Goal: Task Accomplishment & Management: Complete application form

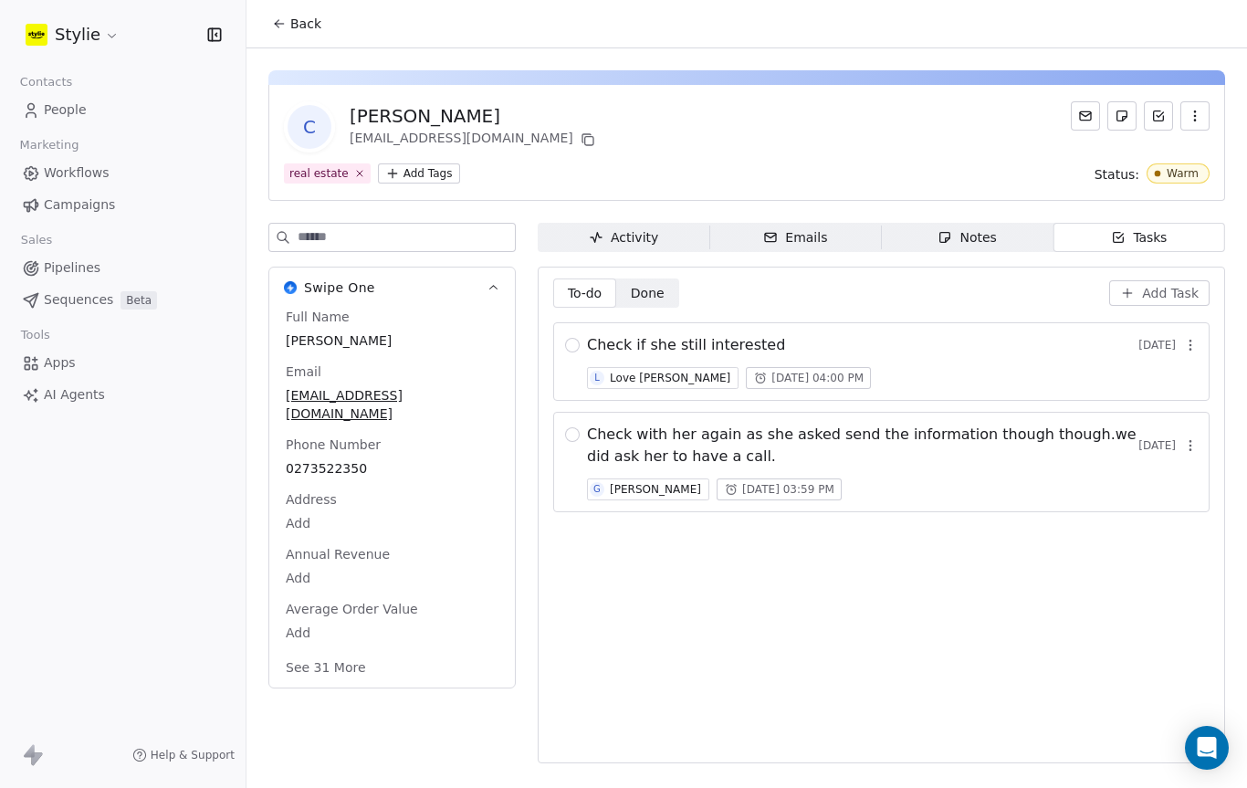
click at [95, 120] on link "People" at bounding box center [123, 110] width 216 height 30
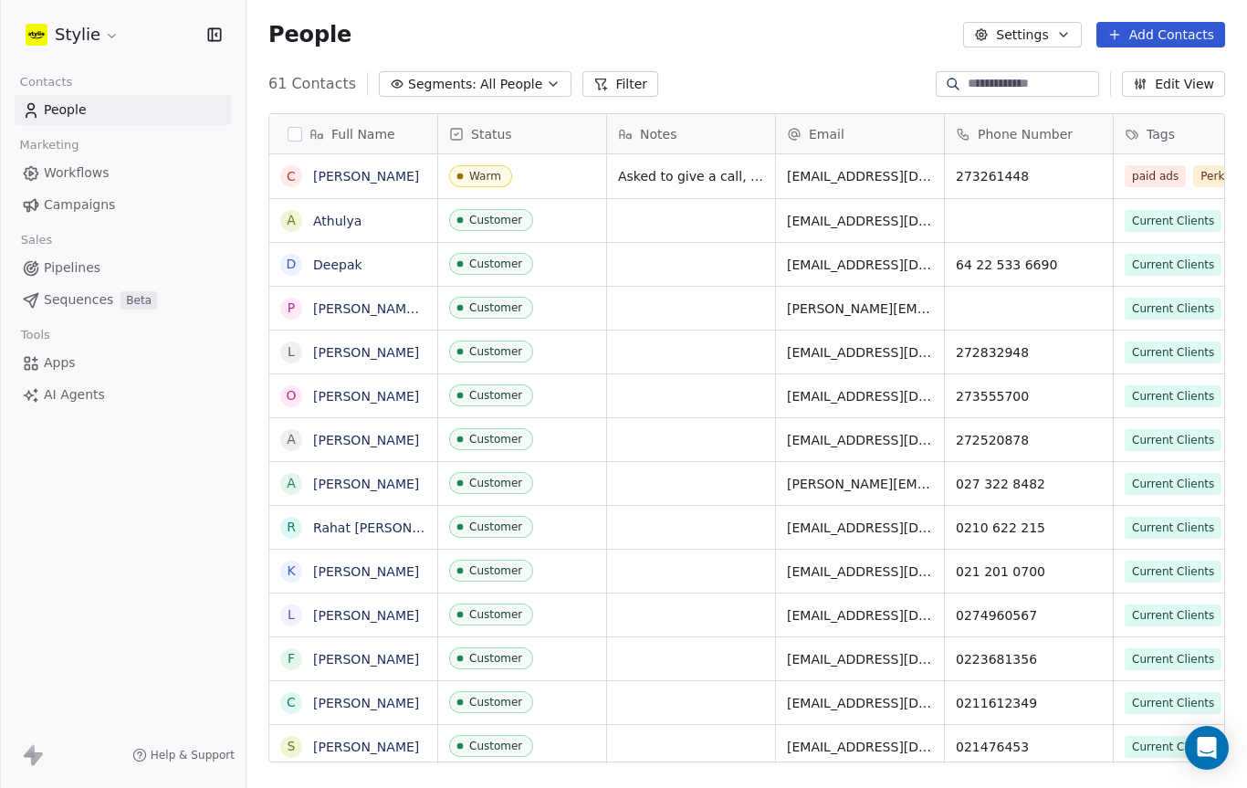
click at [1173, 32] on button "Add Contacts" at bounding box center [1160, 35] width 129 height 26
click at [1169, 76] on span "Create new contact" at bounding box center [1161, 74] width 125 height 19
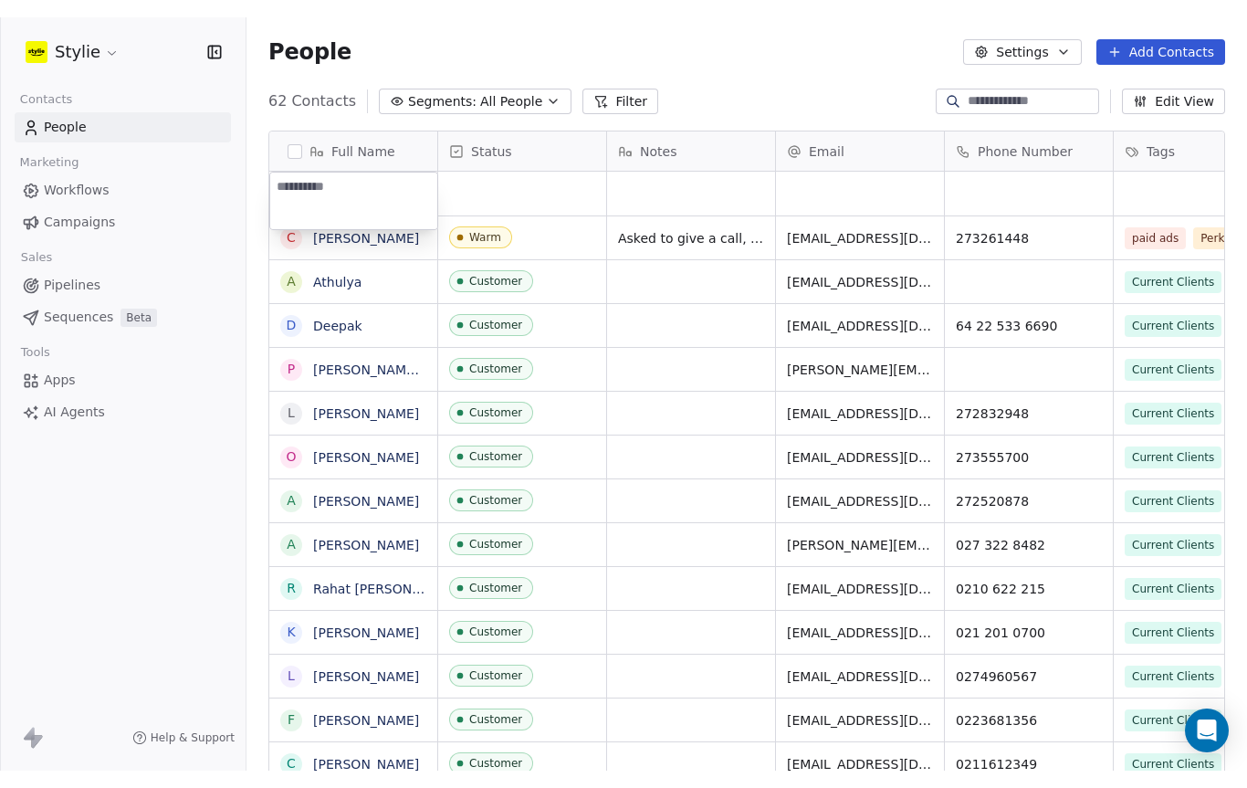
scroll to position [663, 1000]
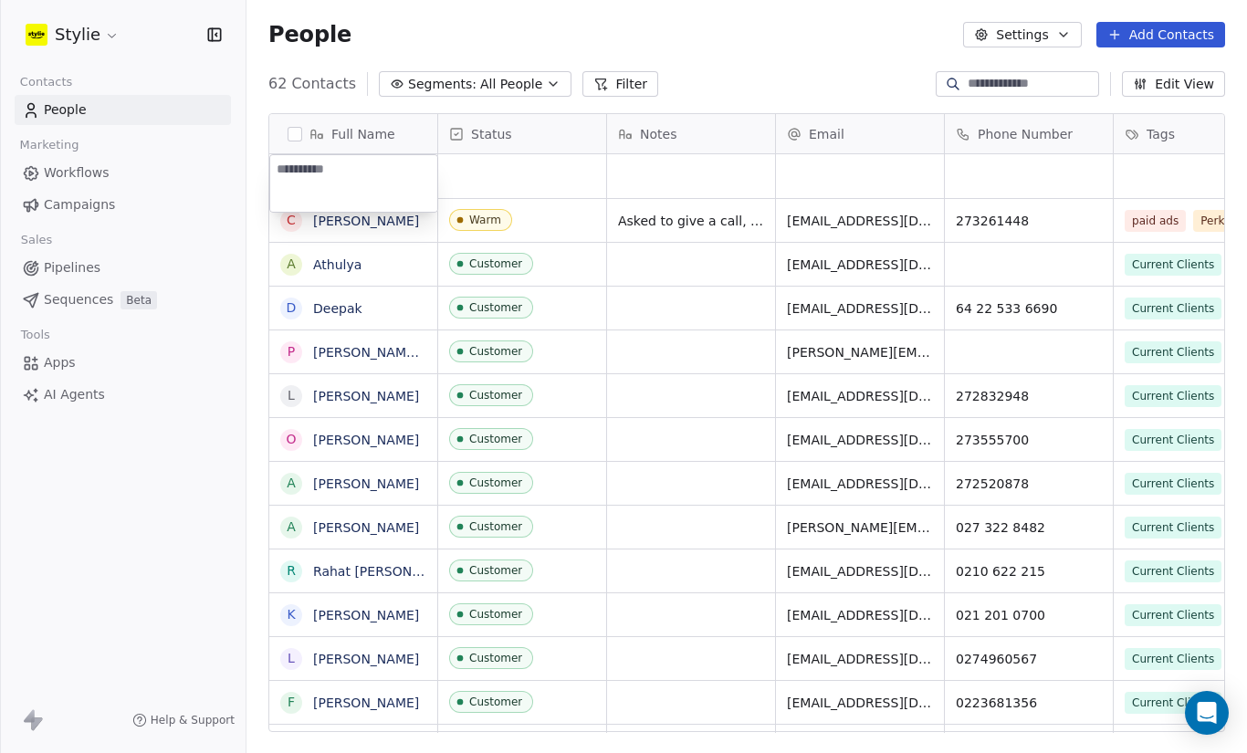
click at [1196, 33] on html "Stylie Contacts People Marketing Workflows Campaigns Sales Pipelines Sequences …" at bounding box center [623, 376] width 1247 height 753
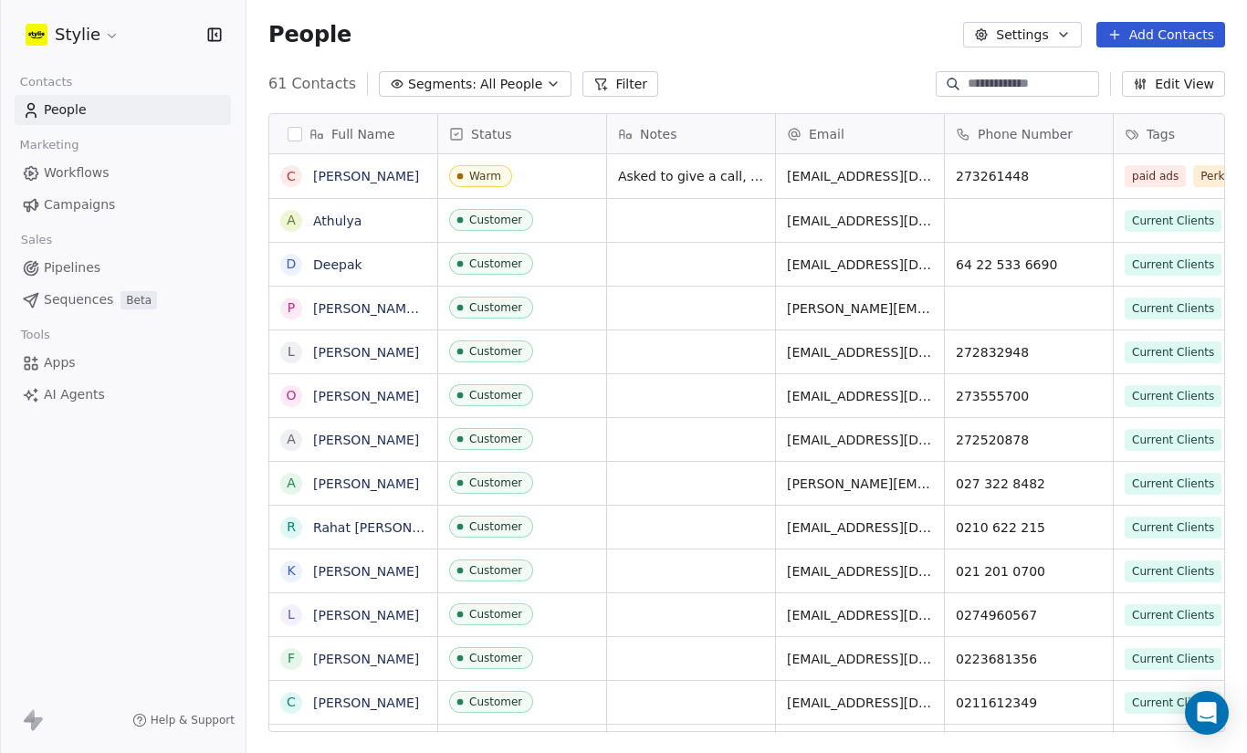
click at [1191, 26] on button "Add Contacts" at bounding box center [1160, 35] width 129 height 26
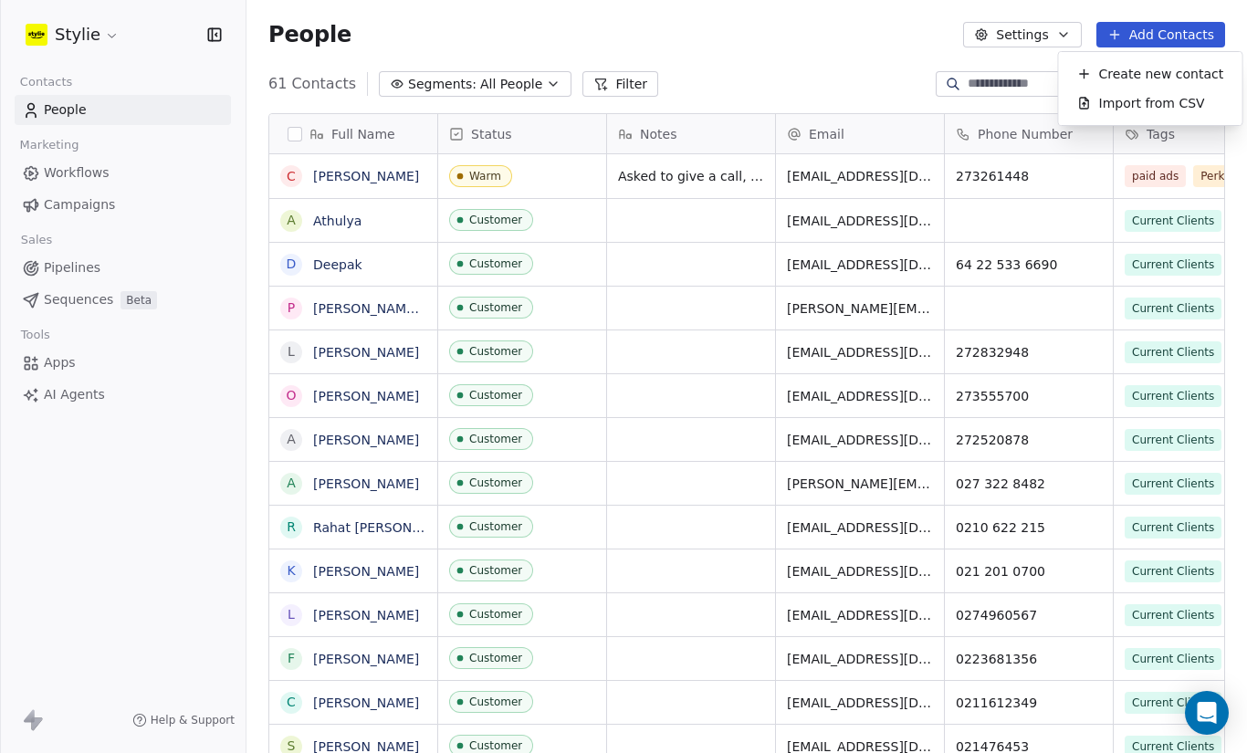
scroll to position [694, 1000]
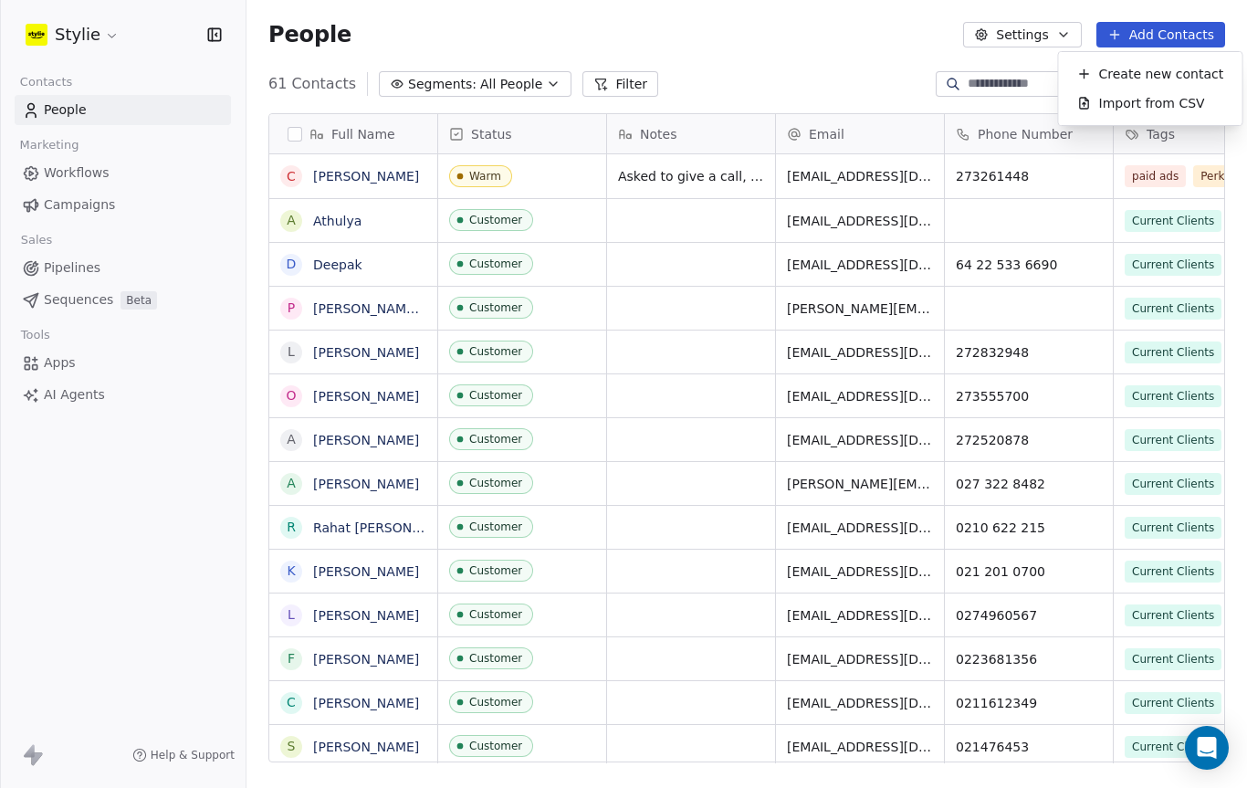
click at [1158, 71] on span "Create new contact" at bounding box center [1161, 74] width 125 height 19
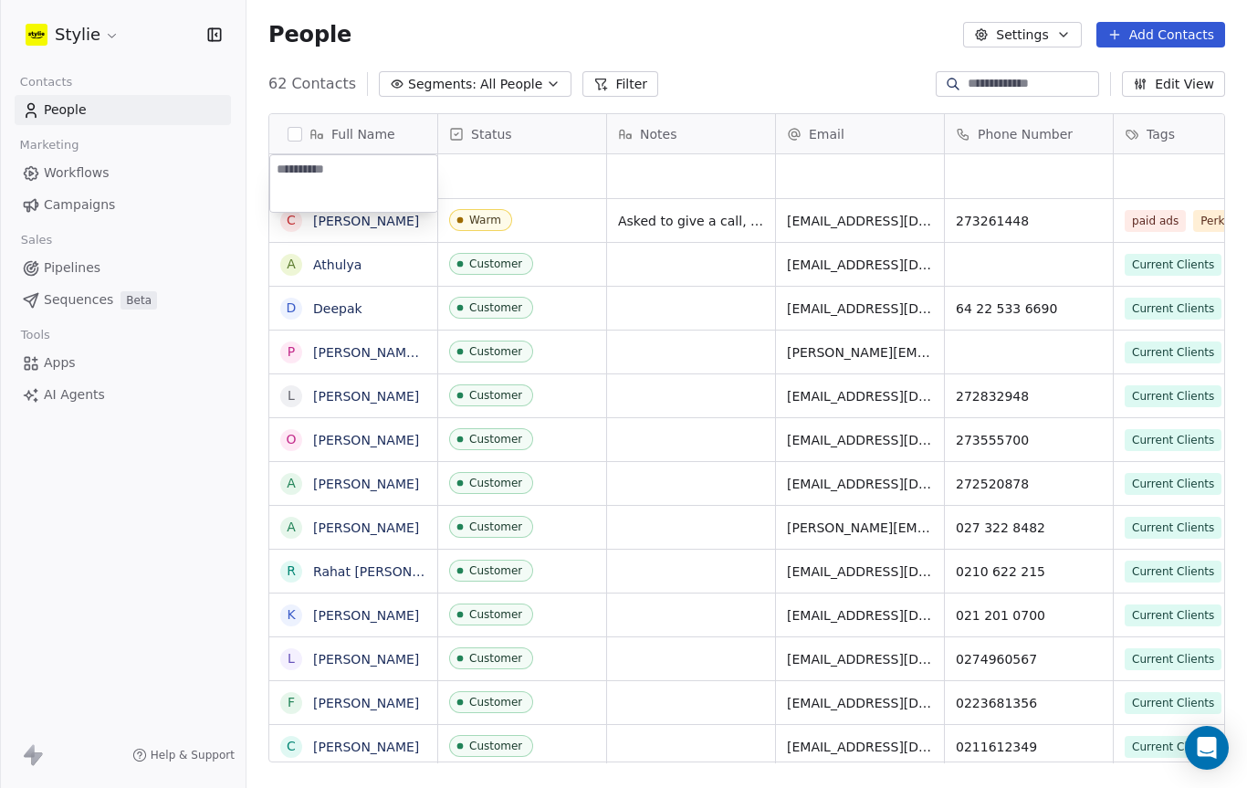
scroll to position [663, 1000]
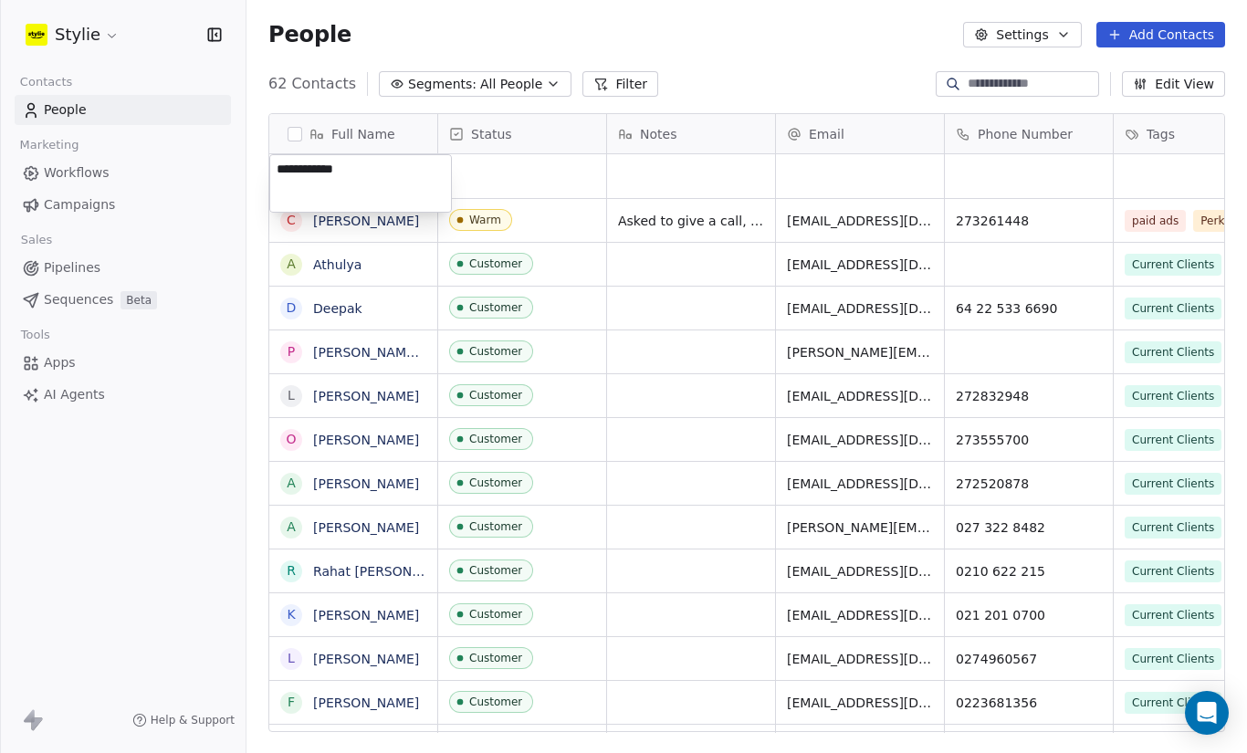
type textarea "**********"
click at [550, 181] on html "Stylie Contacts People Marketing Workflows Campaigns Sales Pipelines Sequences …" at bounding box center [623, 376] width 1247 height 753
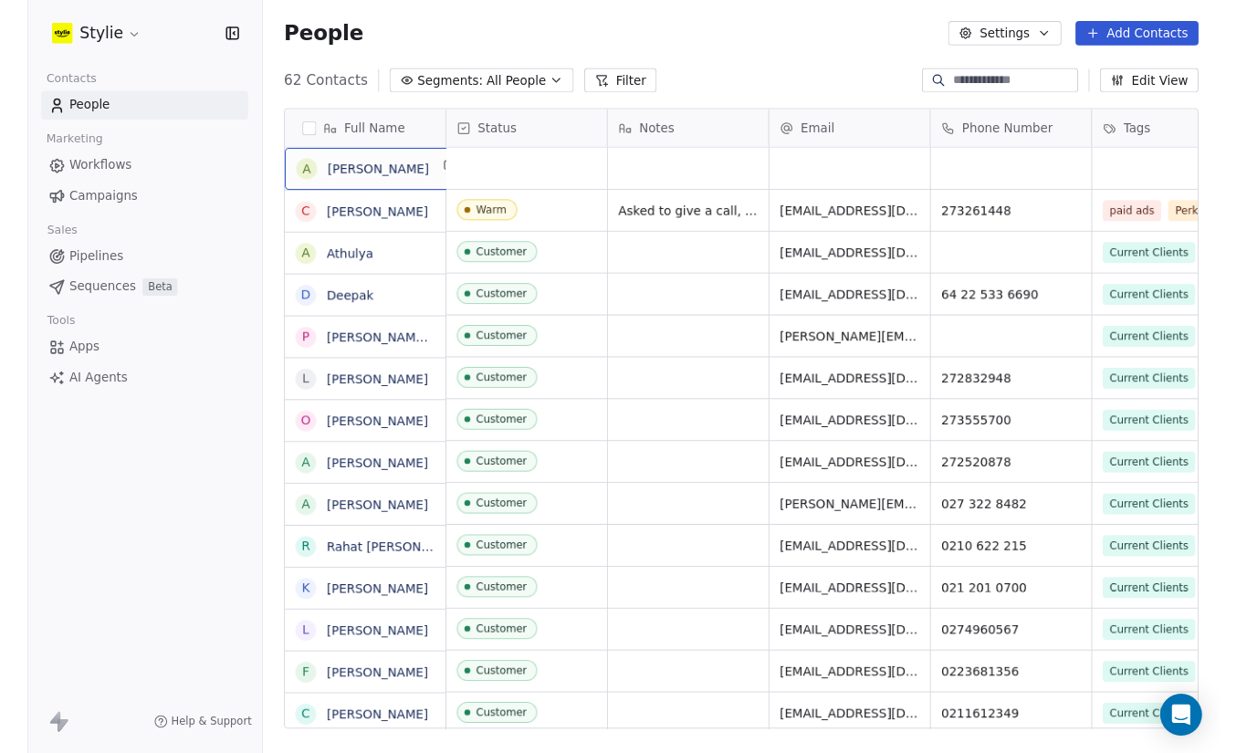
scroll to position [694, 1000]
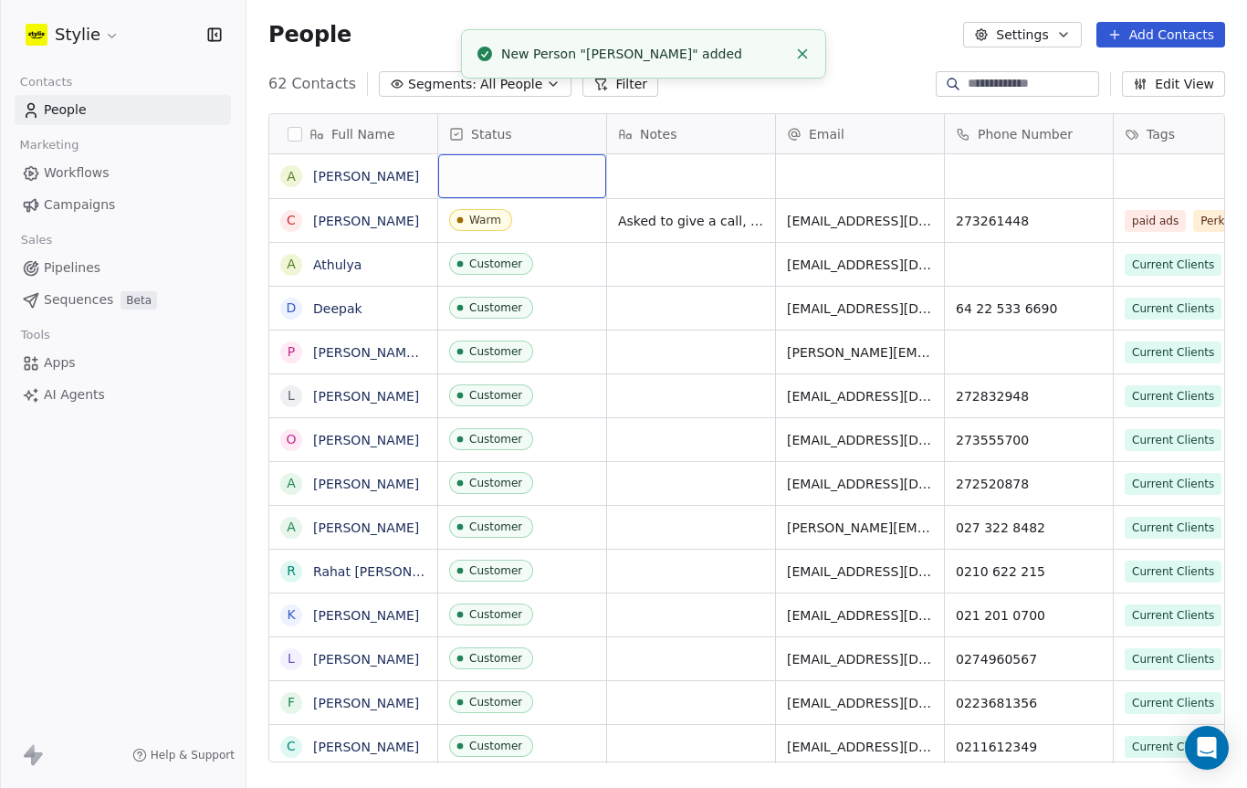
click at [539, 179] on div "grid" at bounding box center [522, 176] width 168 height 44
click at [538, 179] on div "grid" at bounding box center [522, 176] width 168 height 44
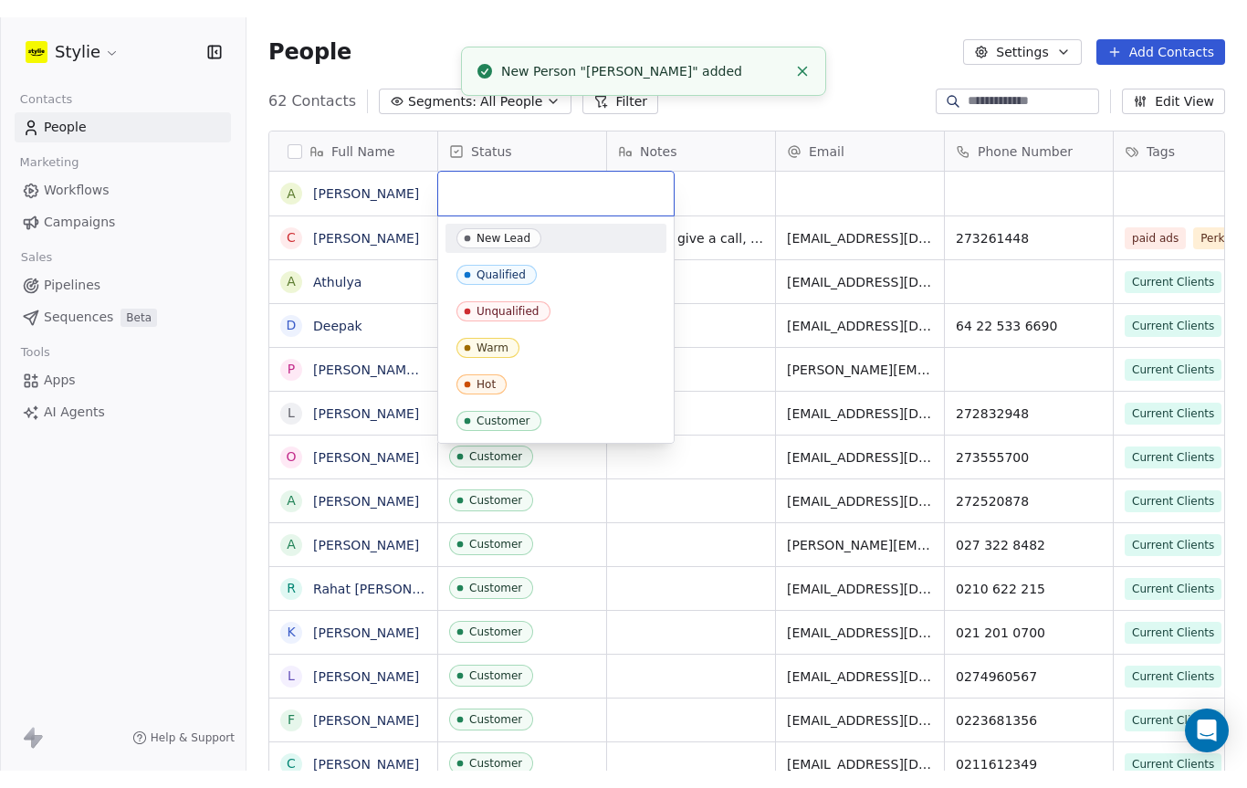
scroll to position [663, 1000]
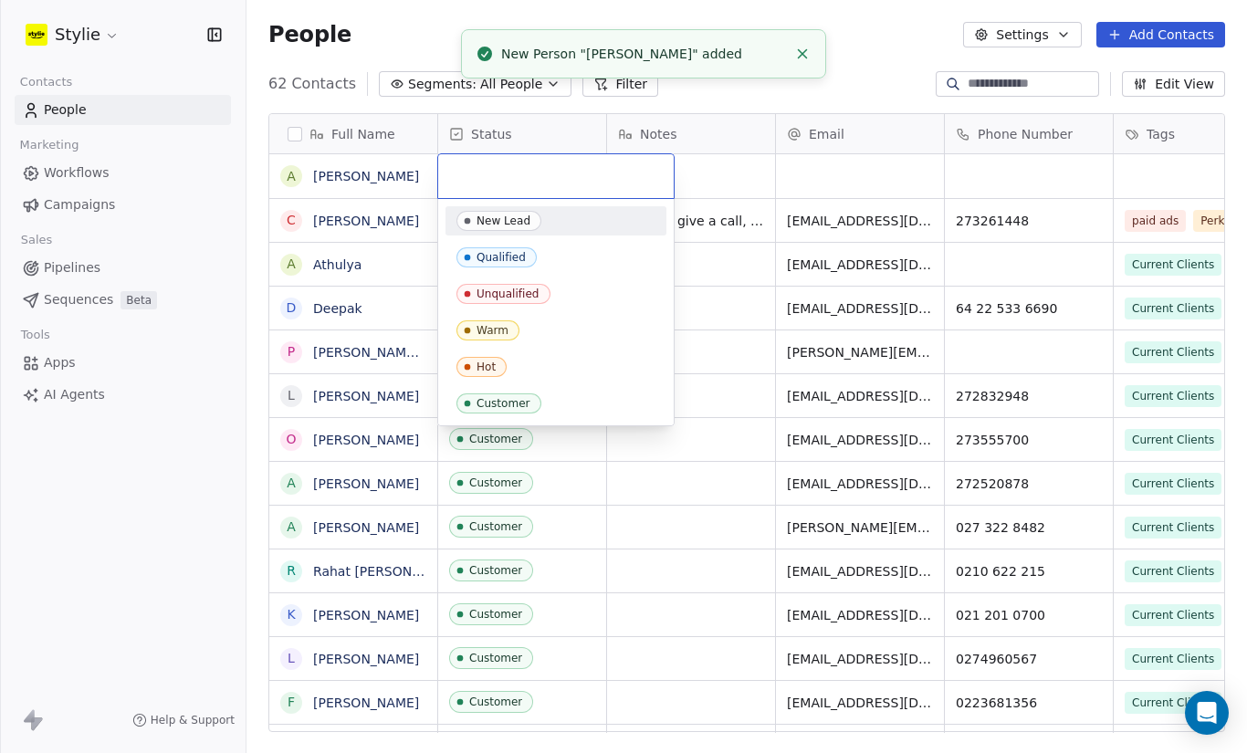
click at [509, 339] on span "Warm" at bounding box center [487, 330] width 63 height 20
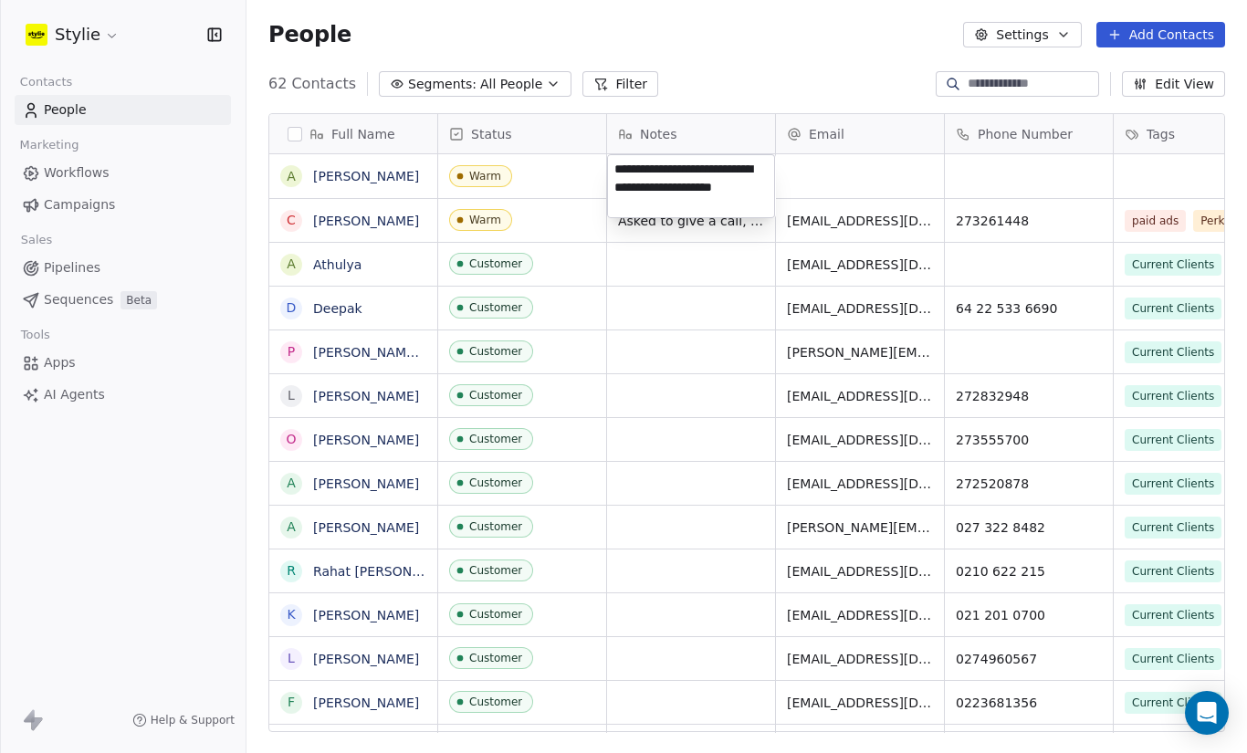
type textarea "**********"
click at [969, 183] on html "Stylie Contacts People Marketing Workflows Campaigns Sales Pipelines Sequences …" at bounding box center [623, 376] width 1247 height 753
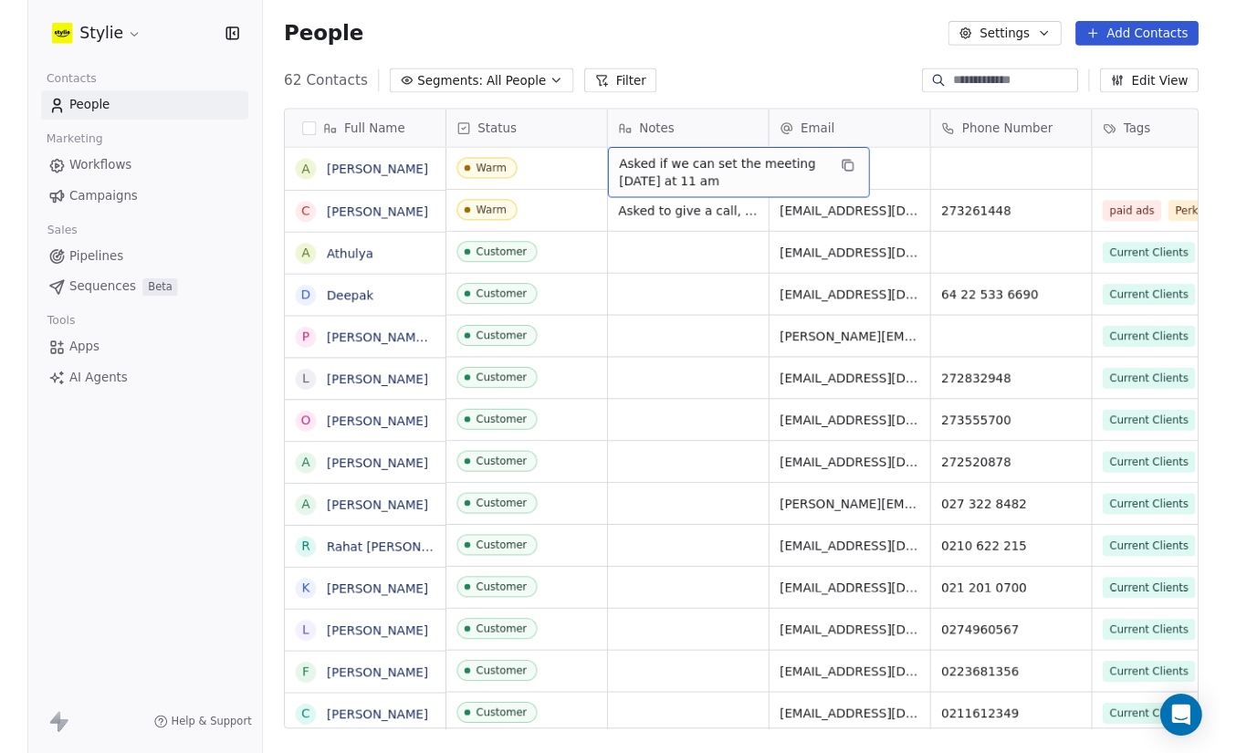
scroll to position [694, 1000]
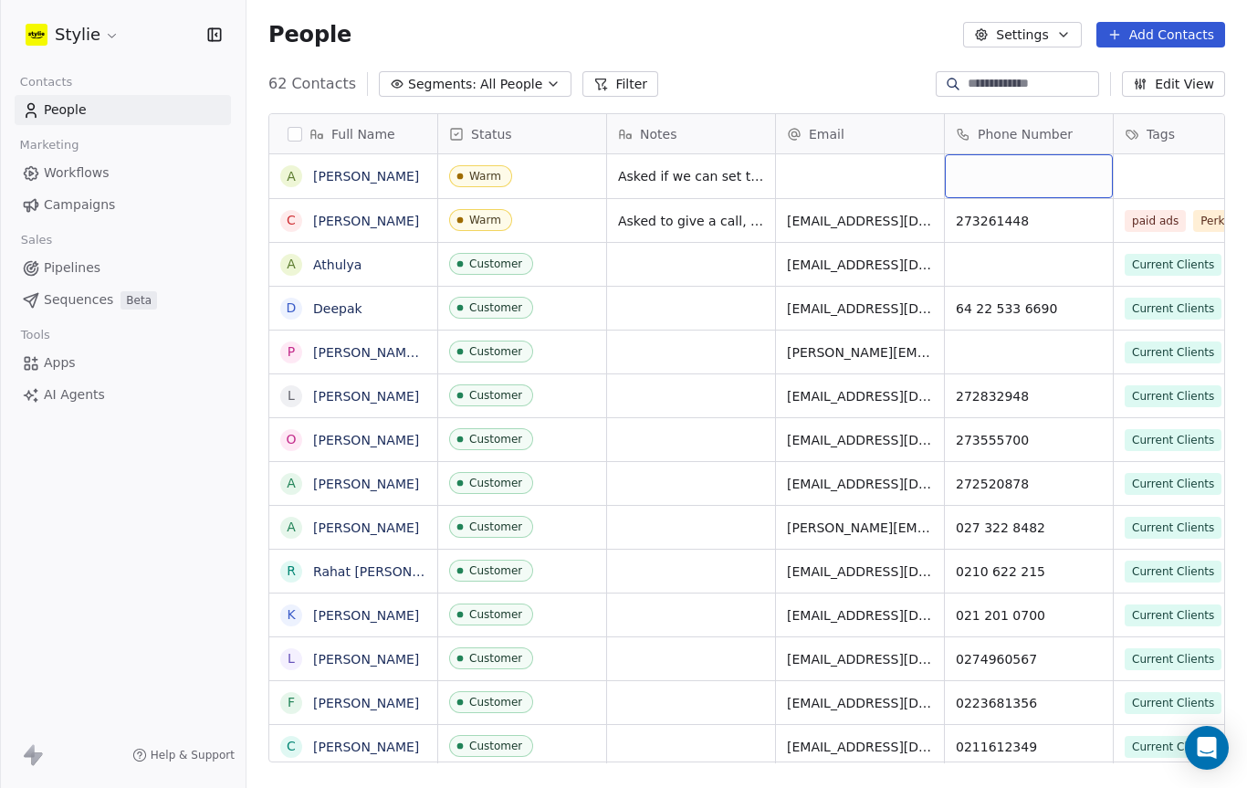
click at [1041, 183] on div "grid" at bounding box center [1029, 176] width 168 height 44
click at [990, 170] on div "grid" at bounding box center [1029, 176] width 168 height 44
click at [1021, 180] on div "grid" at bounding box center [1029, 176] width 168 height 44
click at [1052, 183] on div "grid" at bounding box center [1029, 176] width 168 height 44
click at [1051, 182] on div "grid" at bounding box center [1029, 176] width 168 height 44
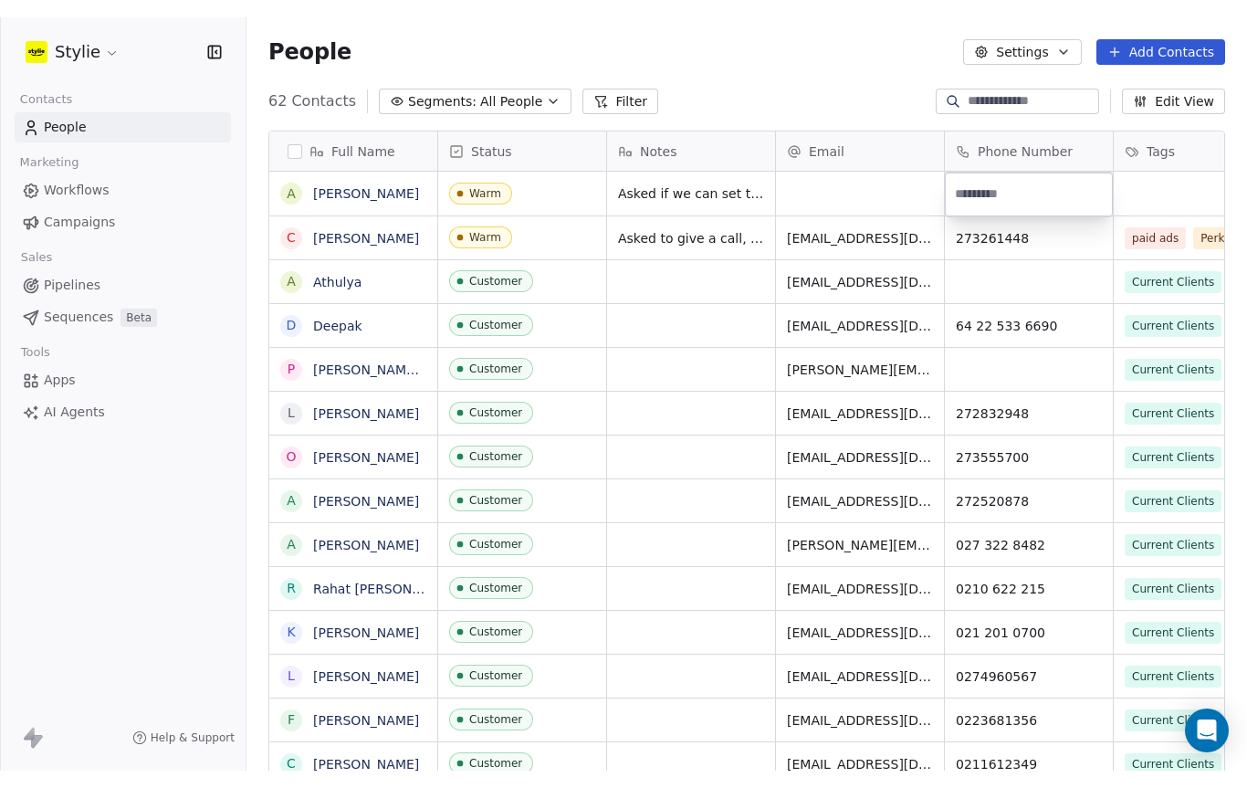
scroll to position [663, 1000]
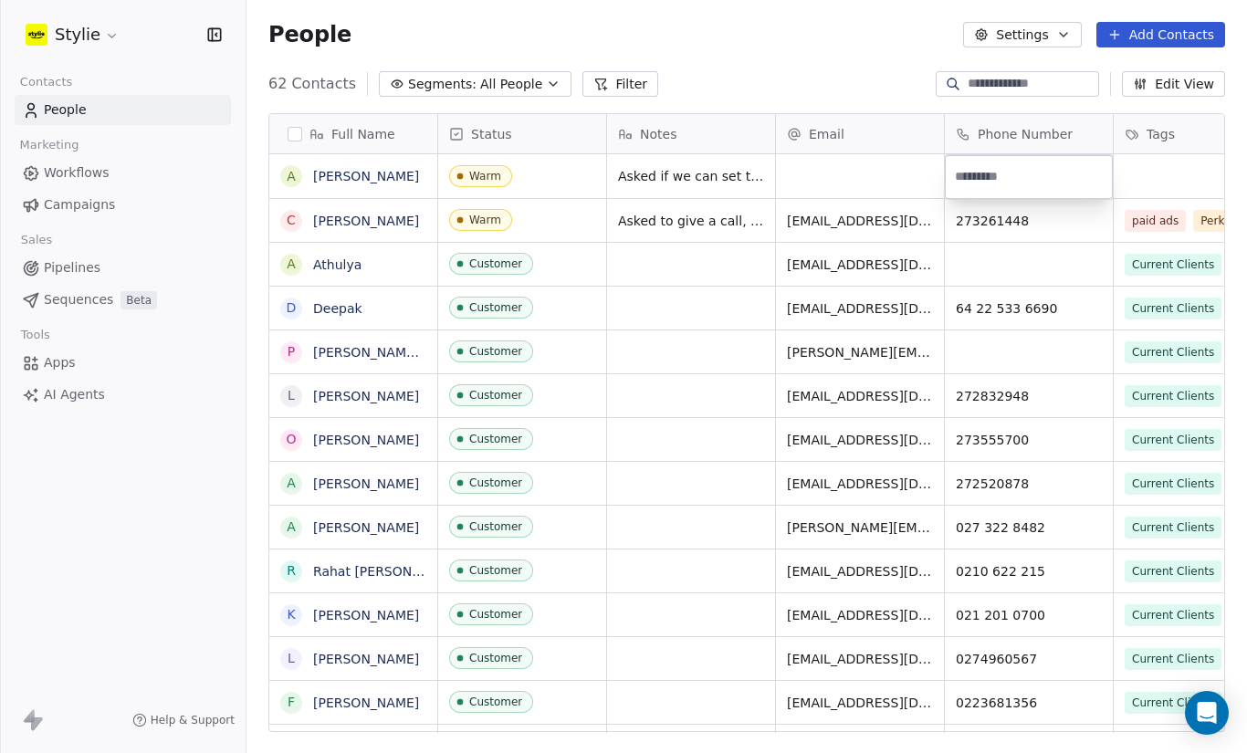
click at [1026, 173] on input at bounding box center [1028, 177] width 161 height 37
type input "*********"
click at [846, 168] on html "Stylie Contacts People Marketing Workflows Campaigns Sales Pipelines Sequences …" at bounding box center [623, 376] width 1247 height 753
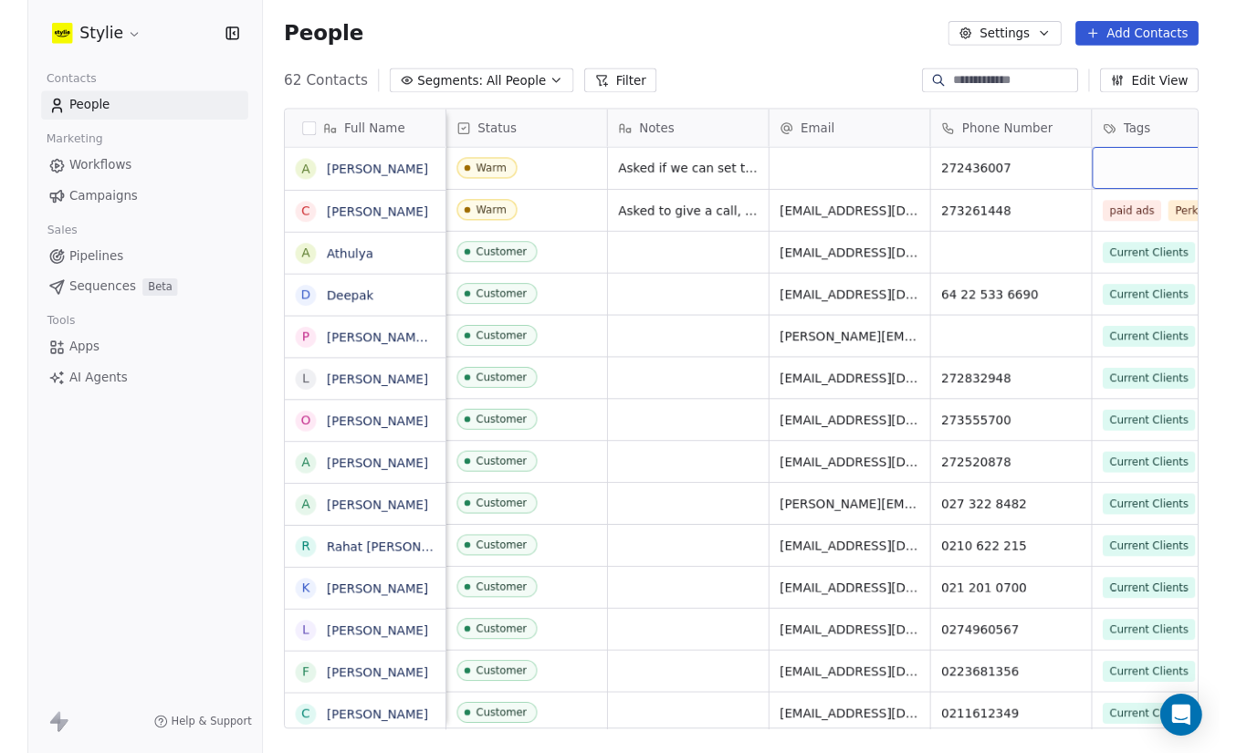
scroll to position [0, 58]
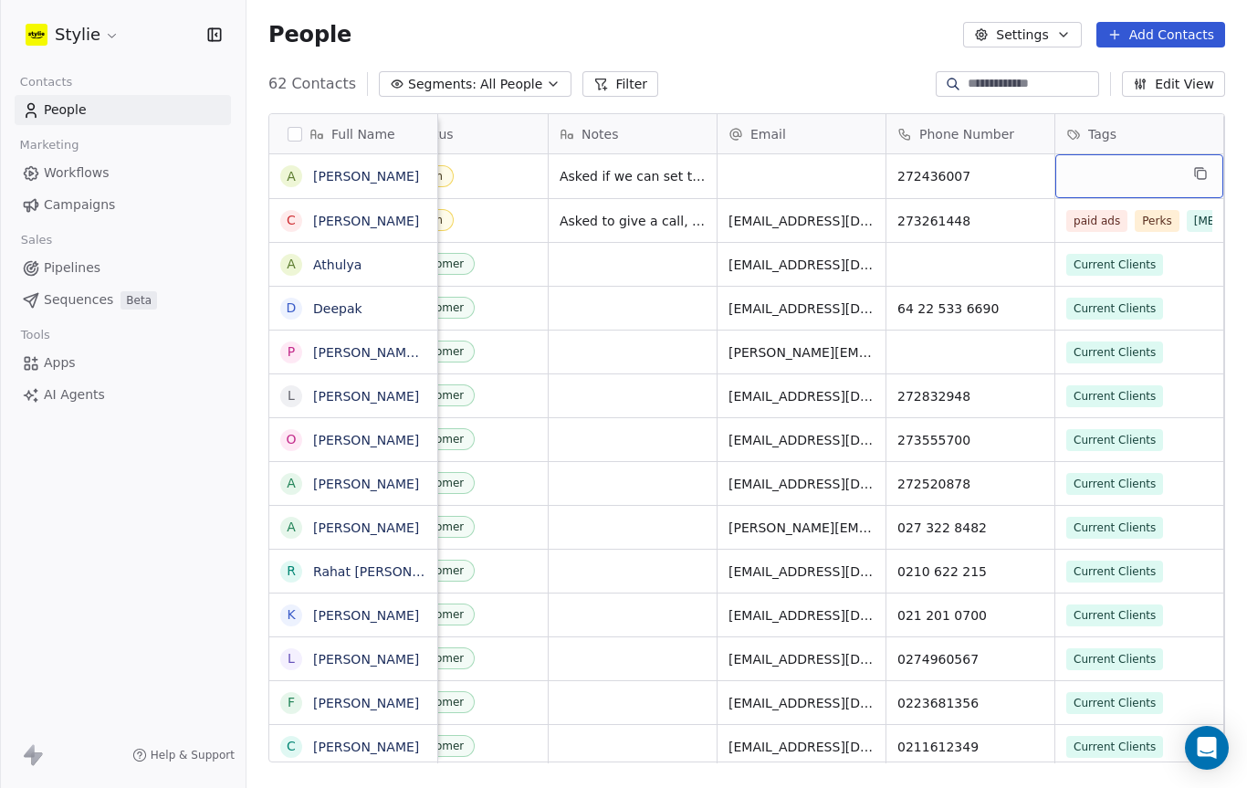
click at [1112, 171] on div "grid" at bounding box center [1139, 176] width 168 height 44
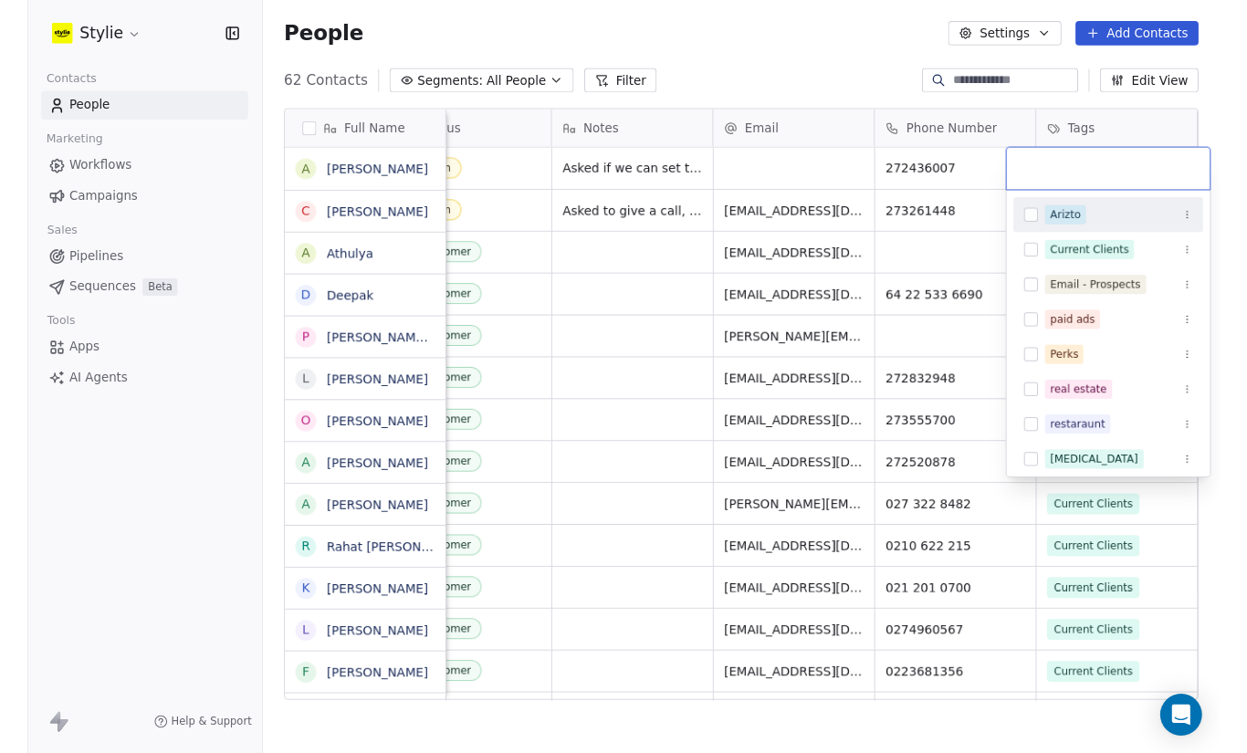
scroll to position [663, 1000]
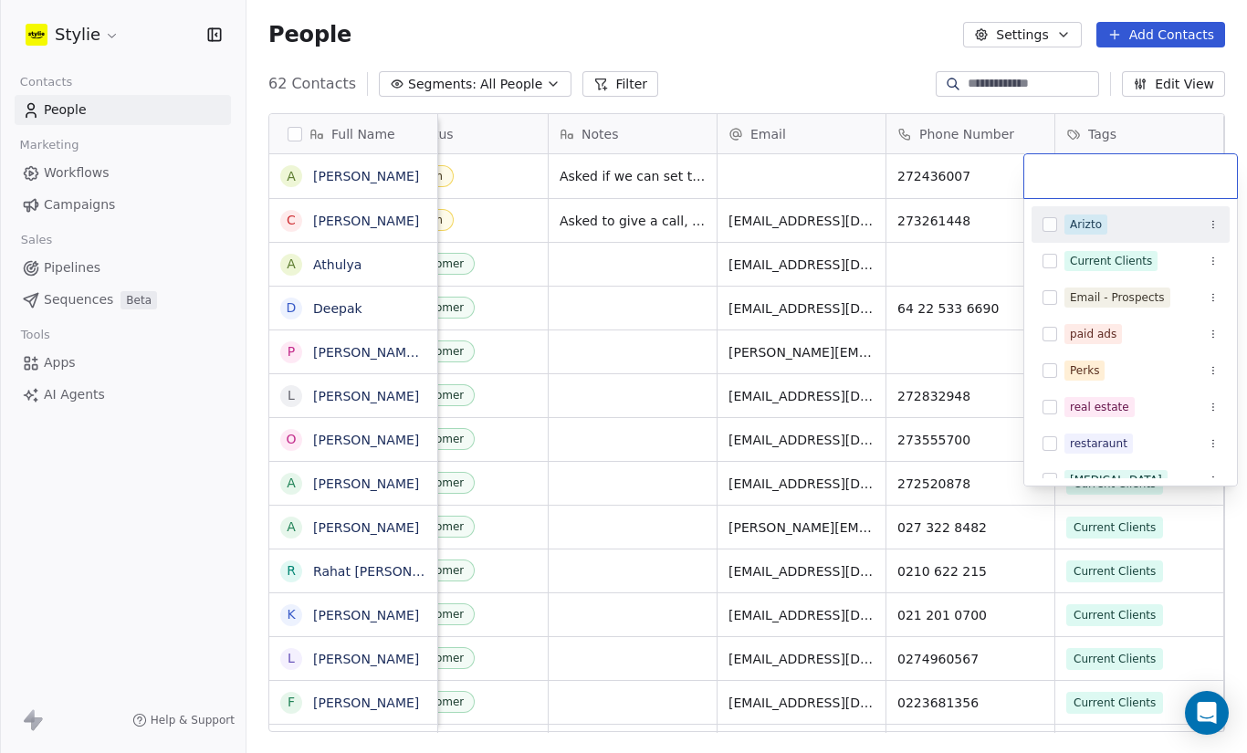
click at [1112, 407] on div "real estate" at bounding box center [1099, 407] width 59 height 16
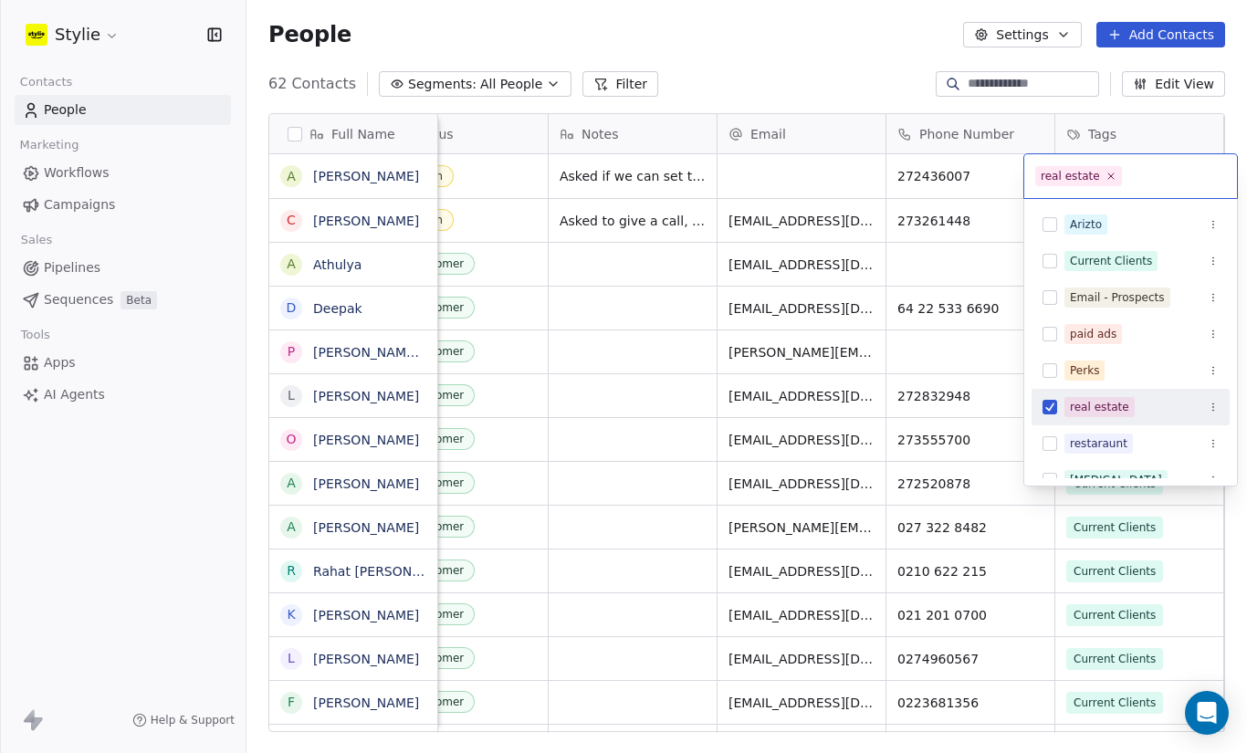
click at [762, 172] on html "Stylie Contacts People Marketing Workflows Campaigns Sales Pipelines Sequences …" at bounding box center [623, 376] width 1247 height 753
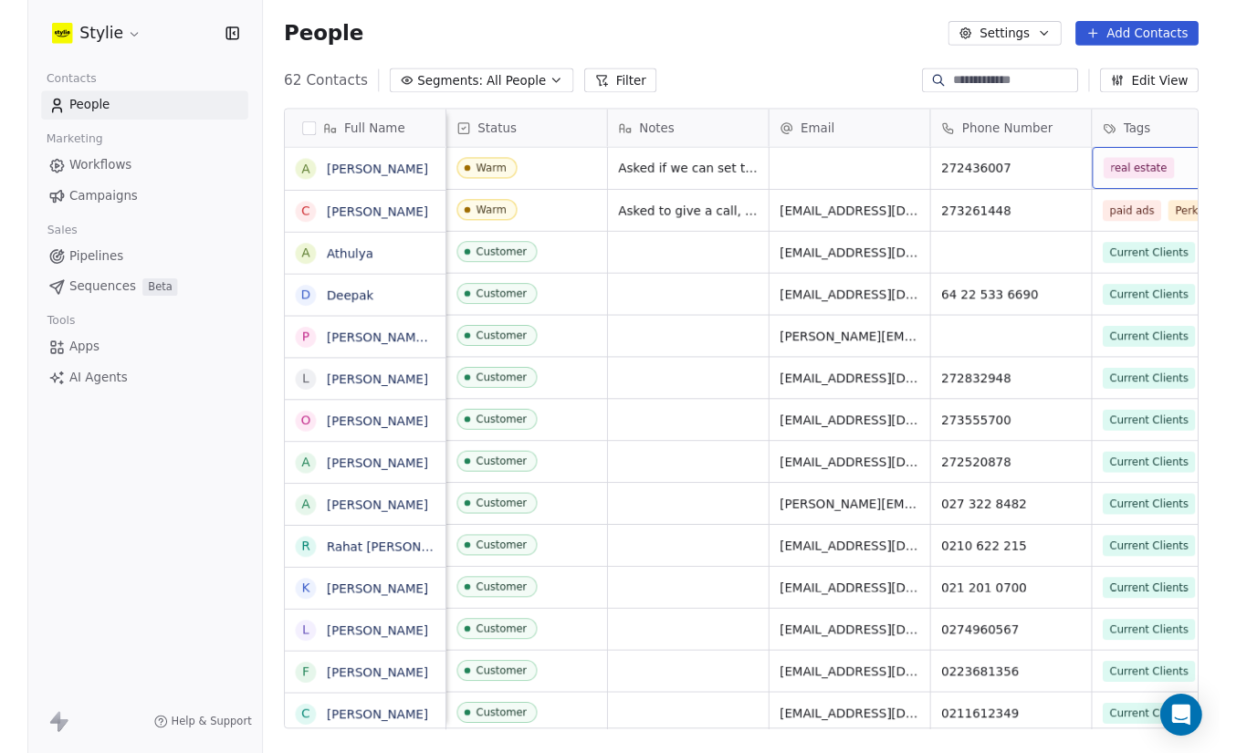
scroll to position [0, 0]
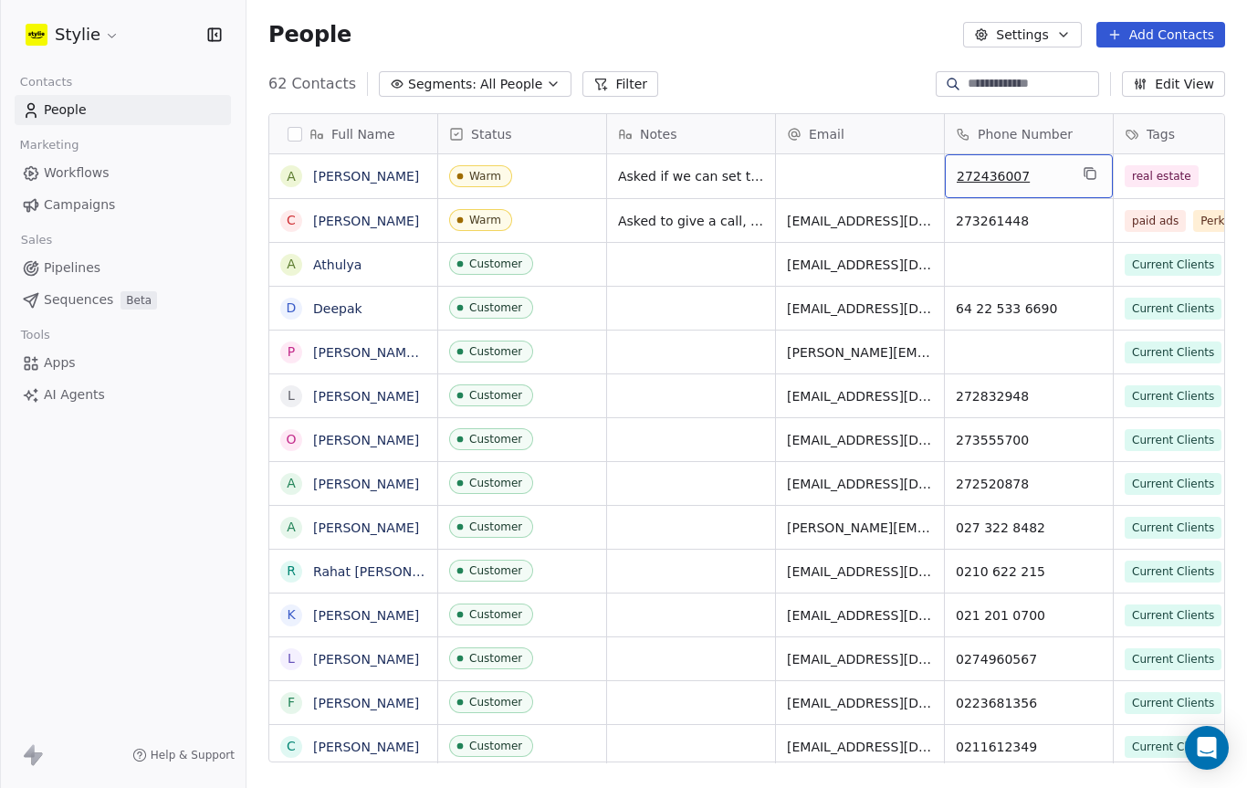
click at [1018, 178] on span "272436007" at bounding box center [1012, 176] width 111 height 18
click at [827, 188] on div "grid" at bounding box center [860, 176] width 168 height 44
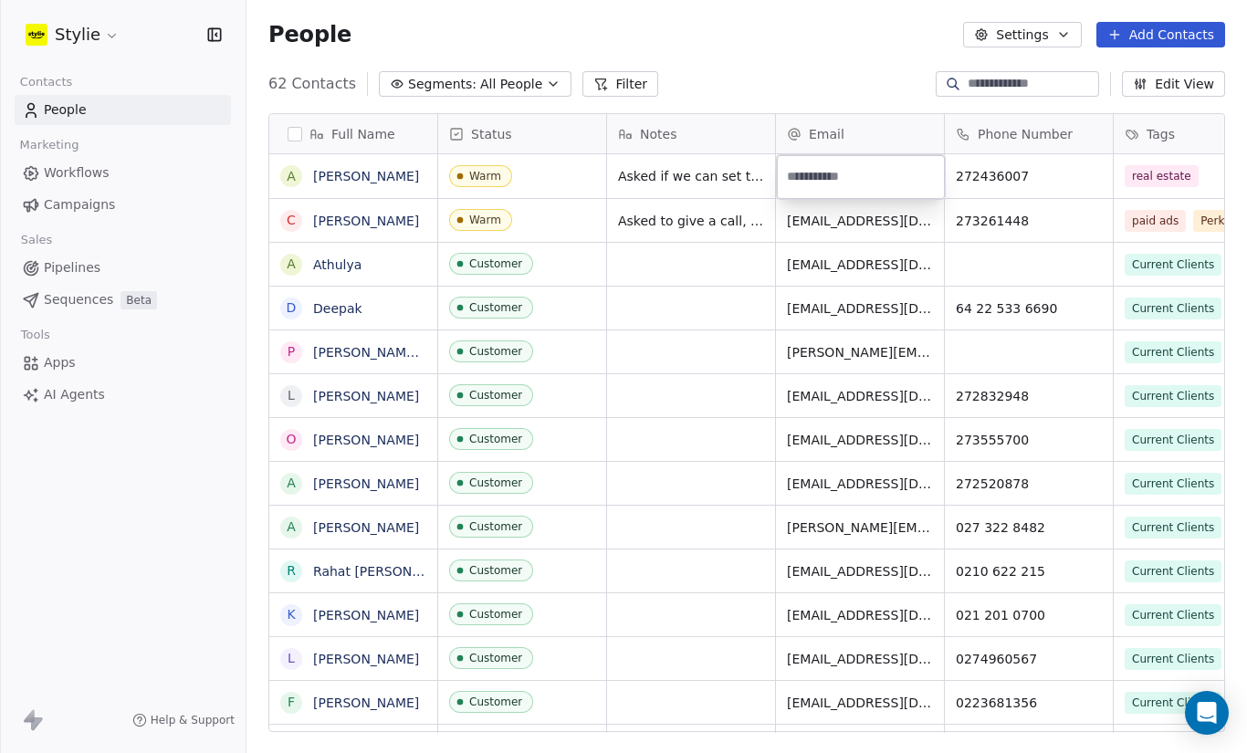
scroll to position [663, 1000]
type input "**********"
click at [1066, 252] on html "Stylie Contacts People Marketing Workflows Campaigns Sales Pipelines Sequences …" at bounding box center [623, 376] width 1247 height 753
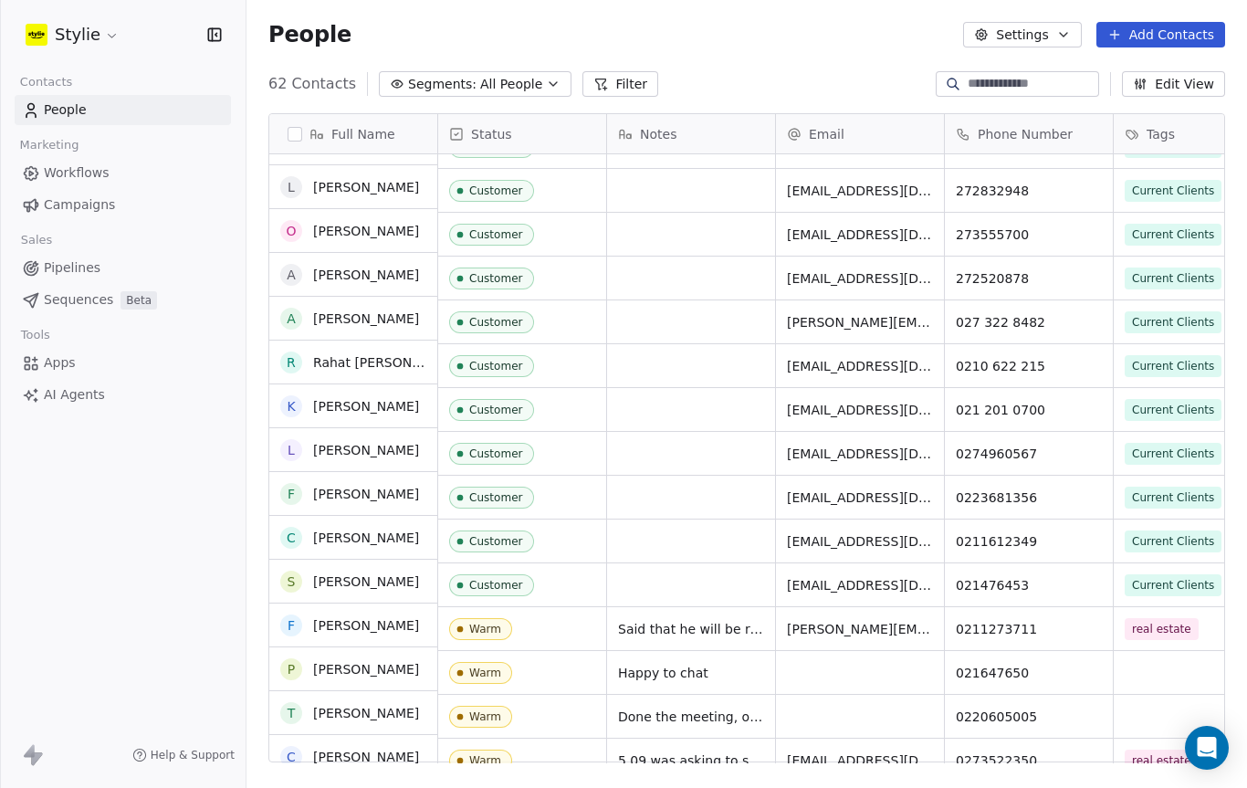
scroll to position [0, 0]
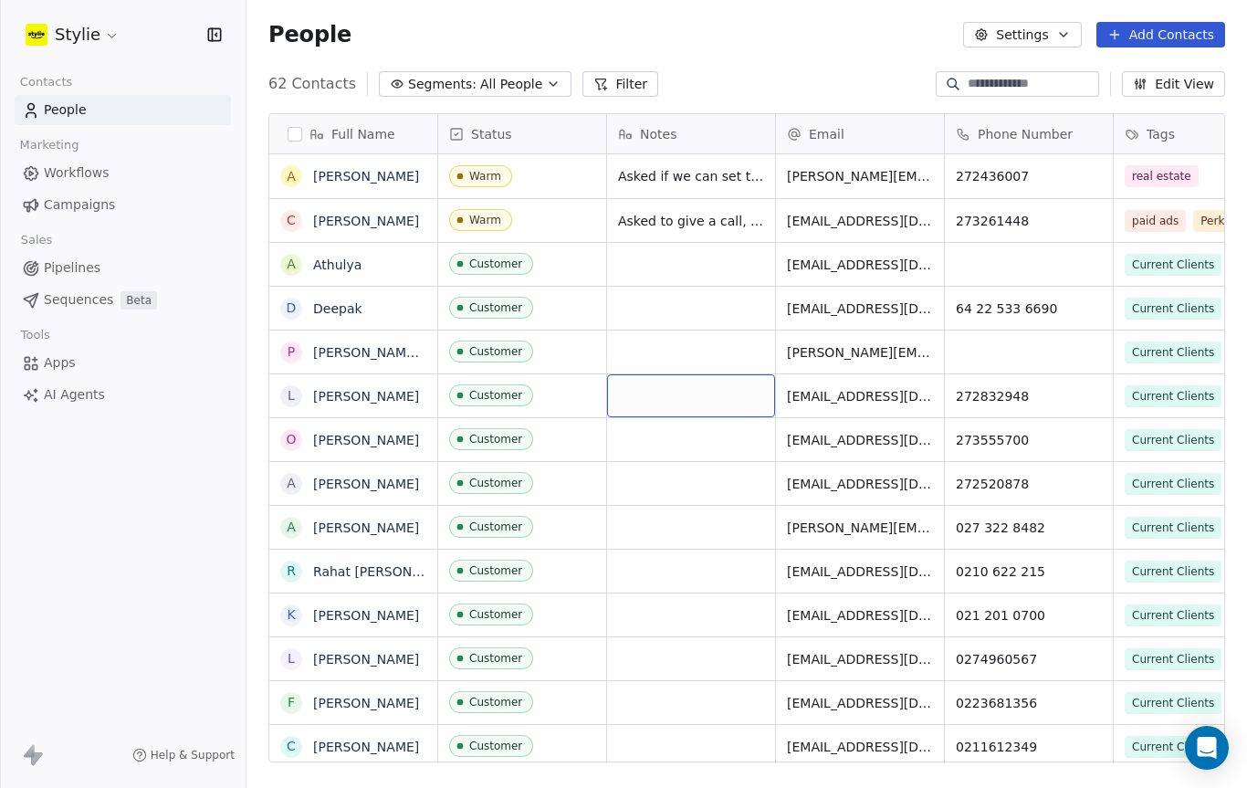
click at [677, 379] on div "grid" at bounding box center [691, 395] width 168 height 43
click at [676, 399] on textarea at bounding box center [691, 402] width 166 height 57
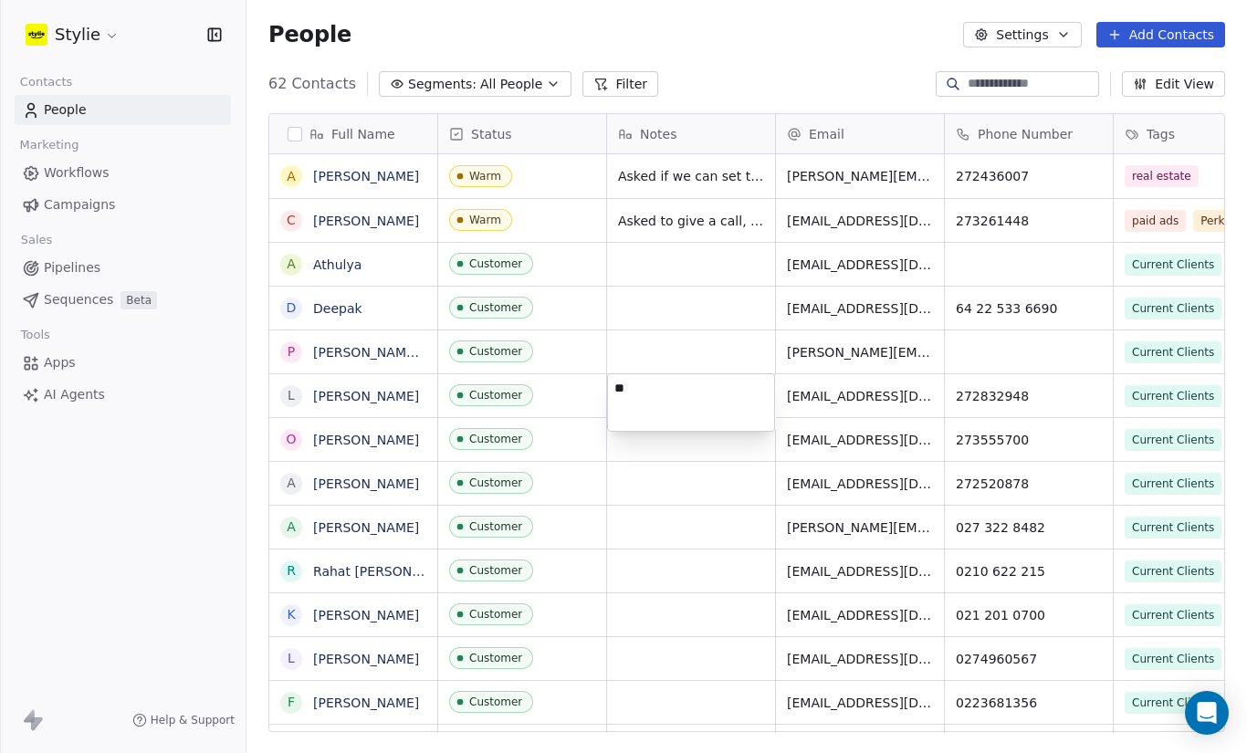
type textarea "*"
type textarea "**********"
click at [876, 417] on html "Stylie Contacts People Marketing Workflows Campaigns Sales Pipelines Sequences …" at bounding box center [623, 376] width 1247 height 753
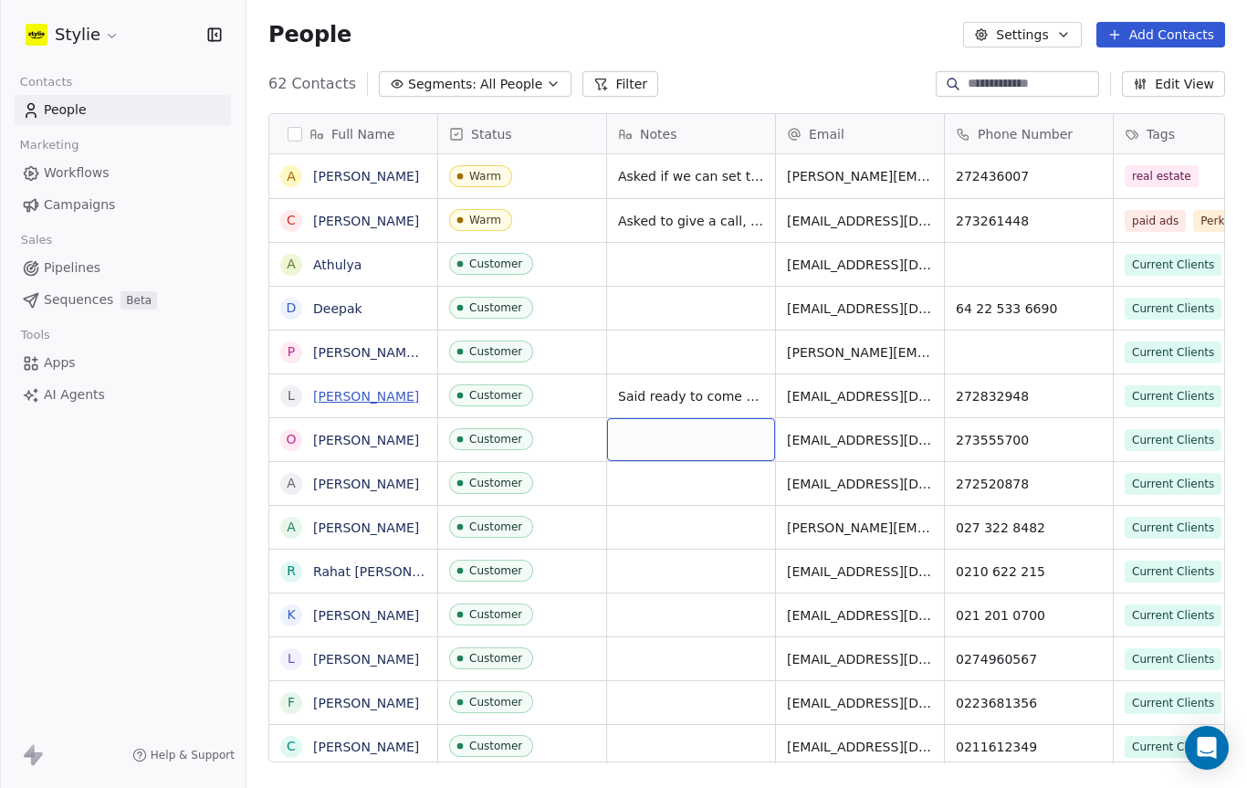
click at [356, 392] on link "[PERSON_NAME]" at bounding box center [366, 396] width 106 height 15
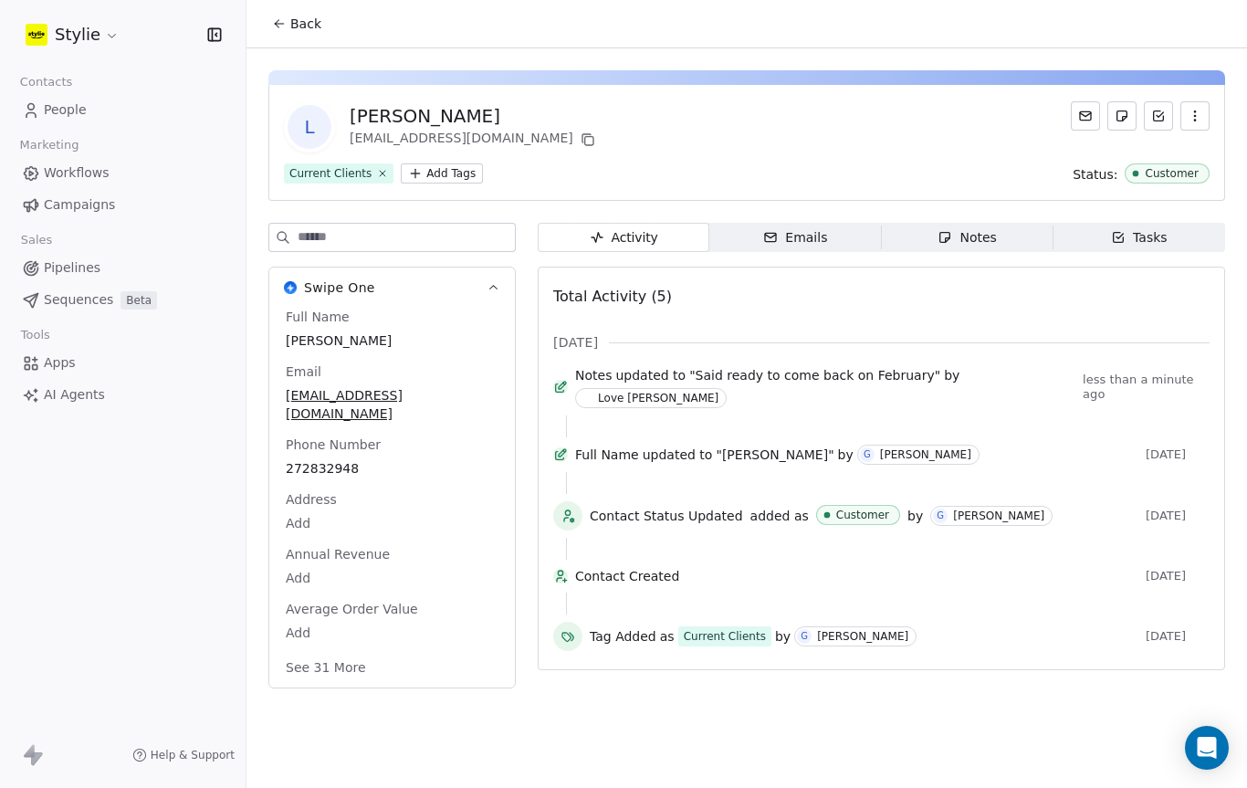
click at [290, 37] on button "Back" at bounding box center [296, 23] width 71 height 33
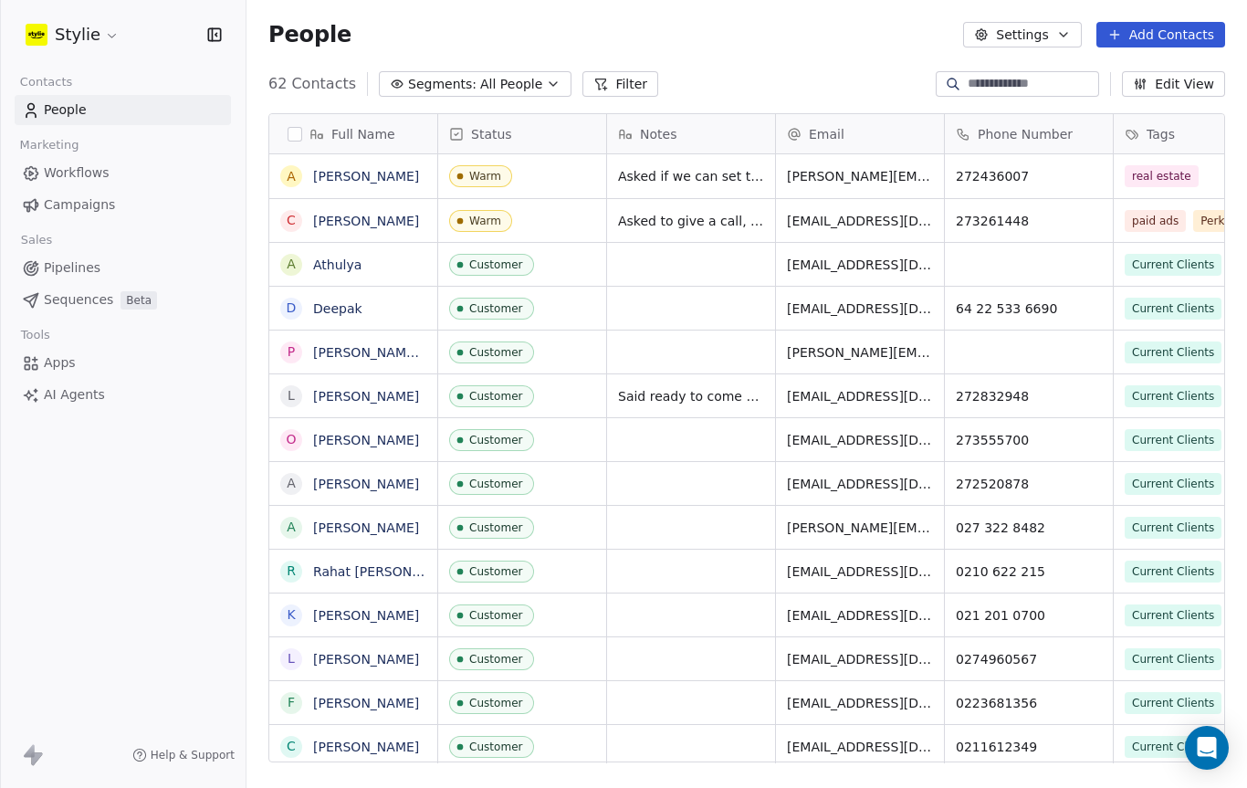
scroll to position [180, 0]
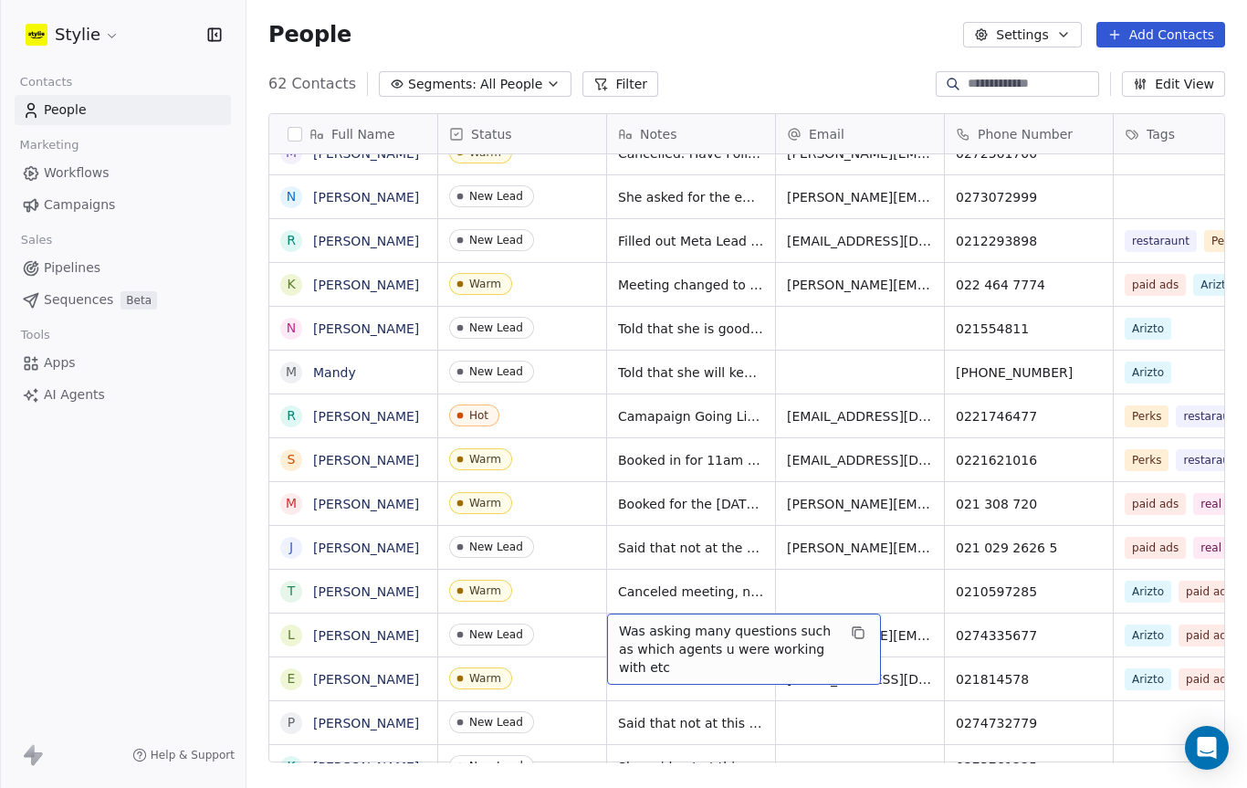
click at [98, 702] on div "Stylie Contacts People Marketing Workflows Campaigns Sales Pipelines Sequences …" at bounding box center [123, 394] width 246 height 788
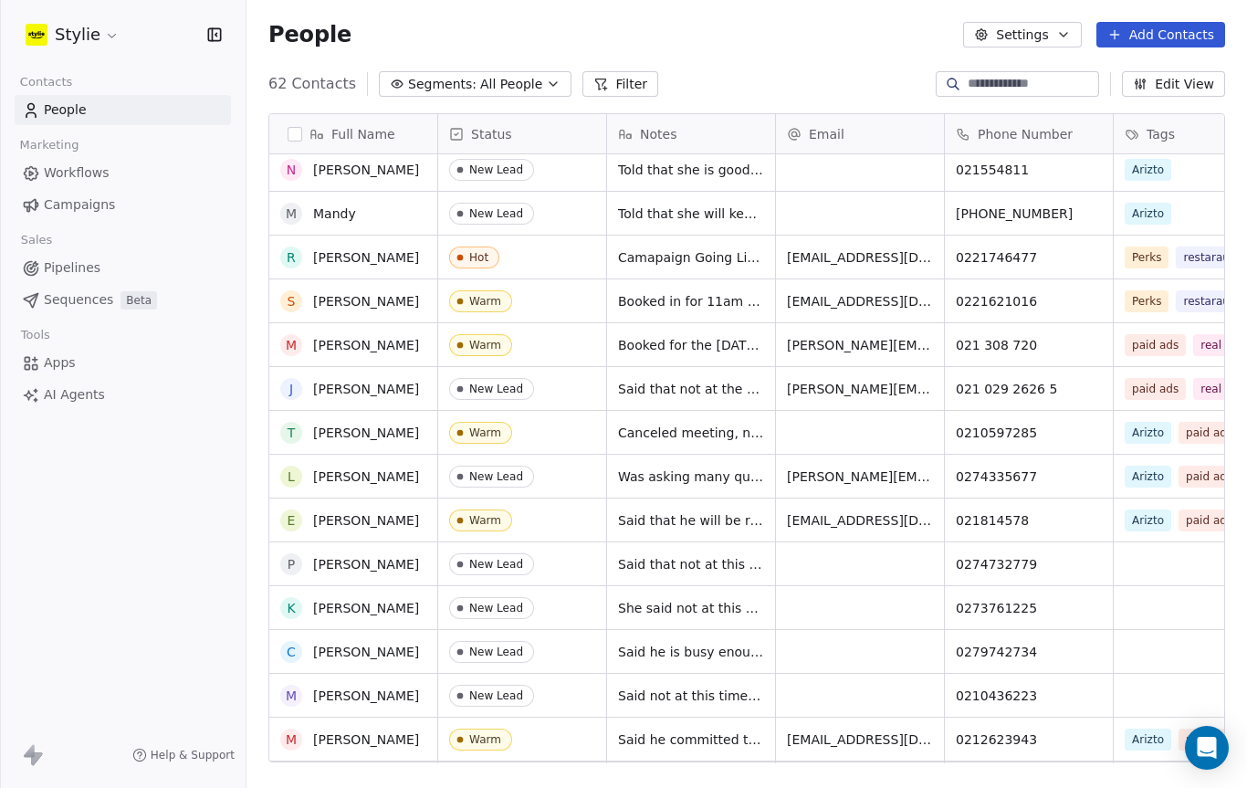
click at [106, 699] on div "Stylie Contacts People Marketing Workflows Campaigns Sales Pipelines Sequences …" at bounding box center [123, 394] width 246 height 788
click at [60, 654] on div "Stylie Contacts People Marketing Workflows Campaigns Sales Pipelines Sequences …" at bounding box center [123, 394] width 246 height 788
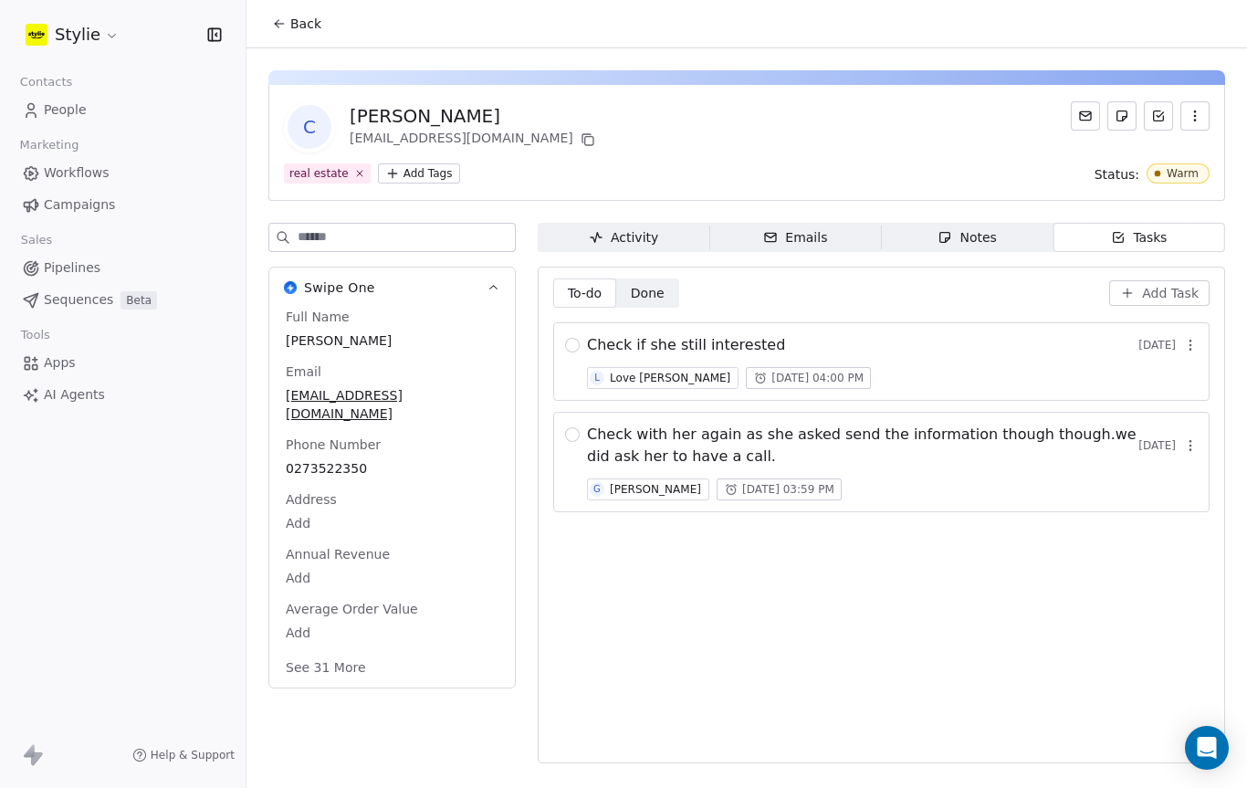
click at [32, 101] on icon at bounding box center [31, 110] width 18 height 18
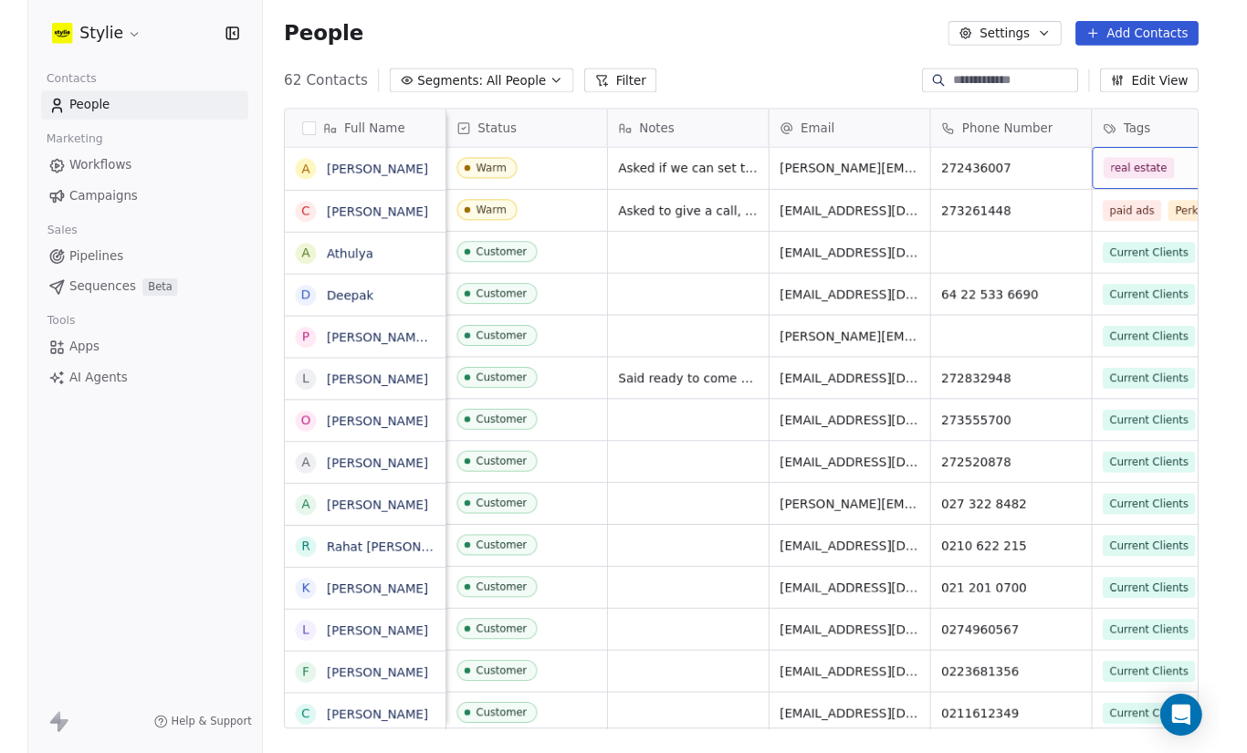
scroll to position [0, 58]
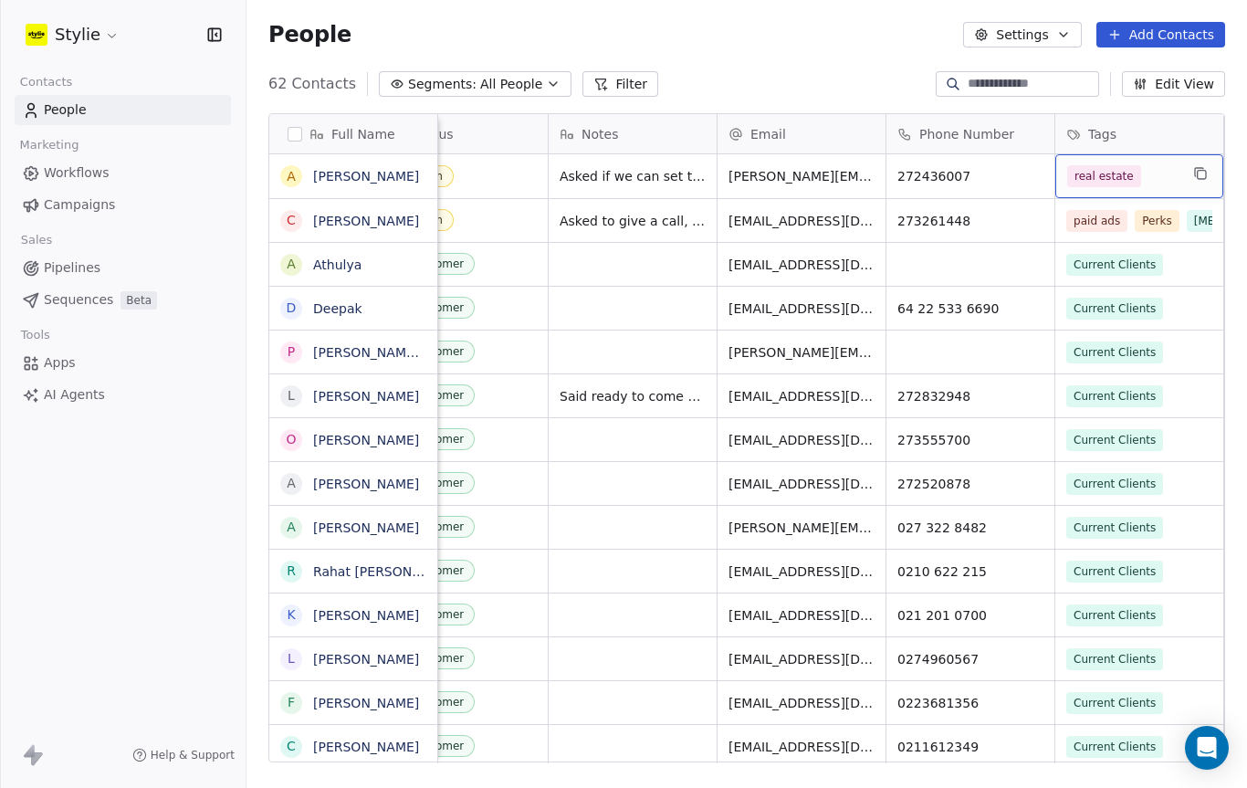
click at [1187, 27] on button "Add Contacts" at bounding box center [1160, 35] width 129 height 26
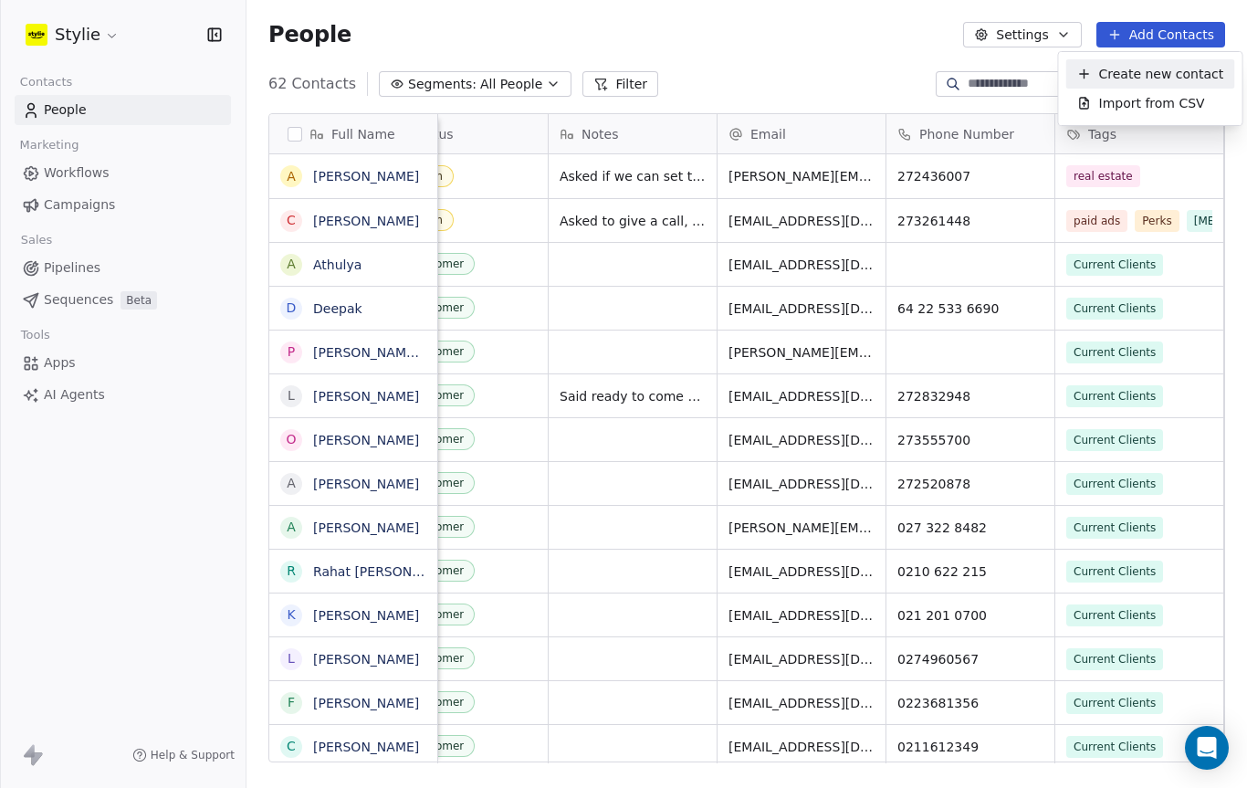
click at [1143, 70] on span "Create new contact" at bounding box center [1161, 74] width 125 height 19
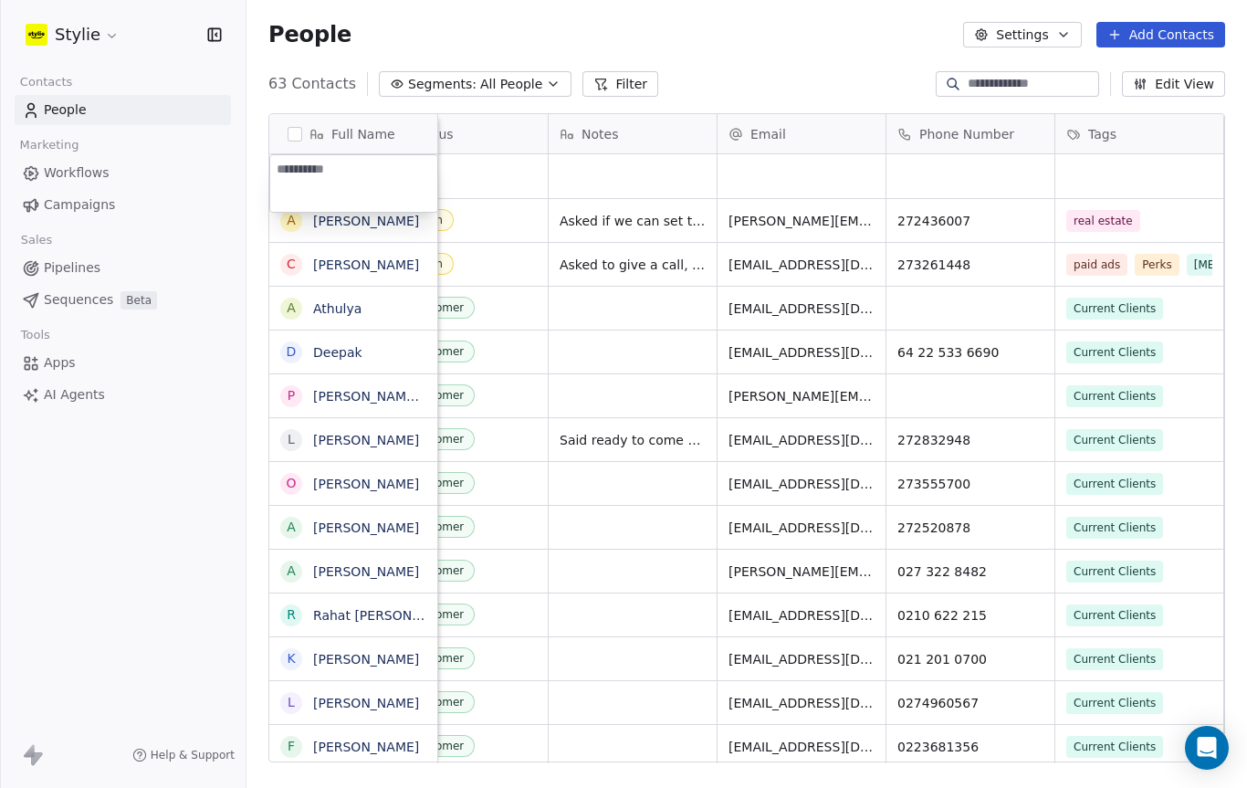
scroll to position [663, 1000]
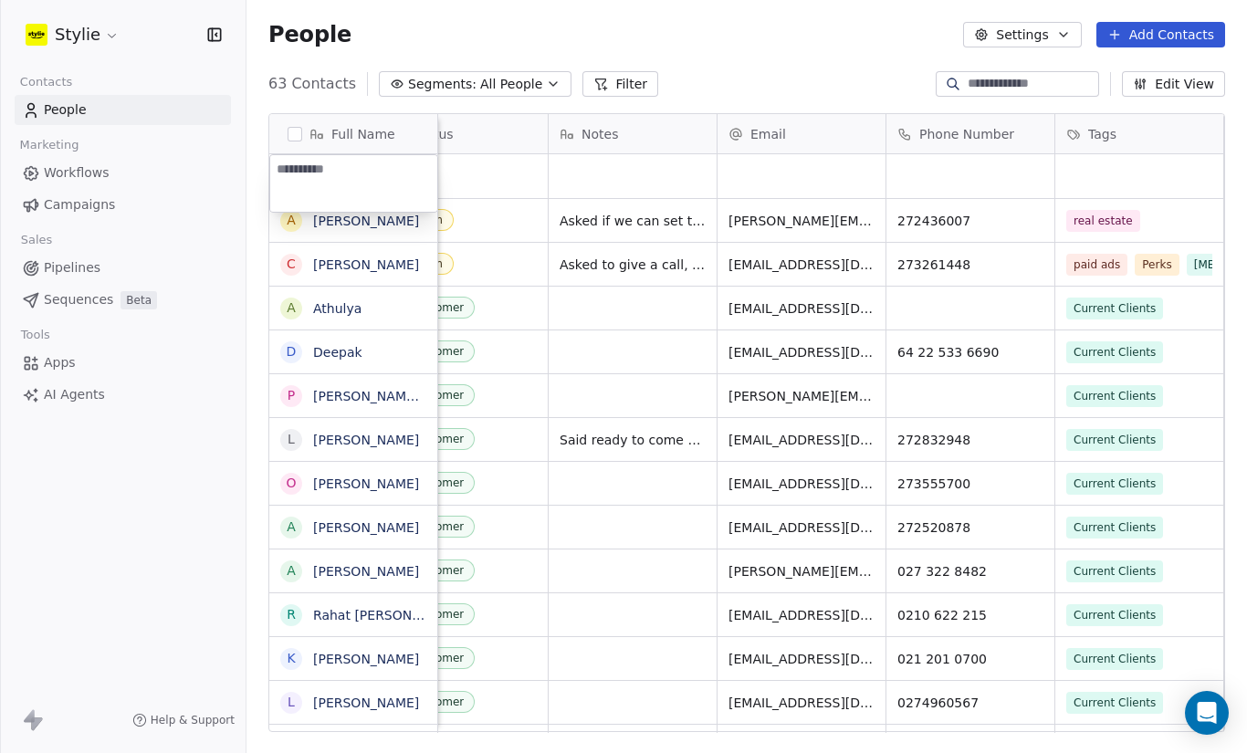
type textarea "*"
type textarea "*********"
click at [622, 173] on html "Stylie Contacts People Marketing Workflows Campaigns Sales Pipelines Sequences …" at bounding box center [623, 376] width 1247 height 753
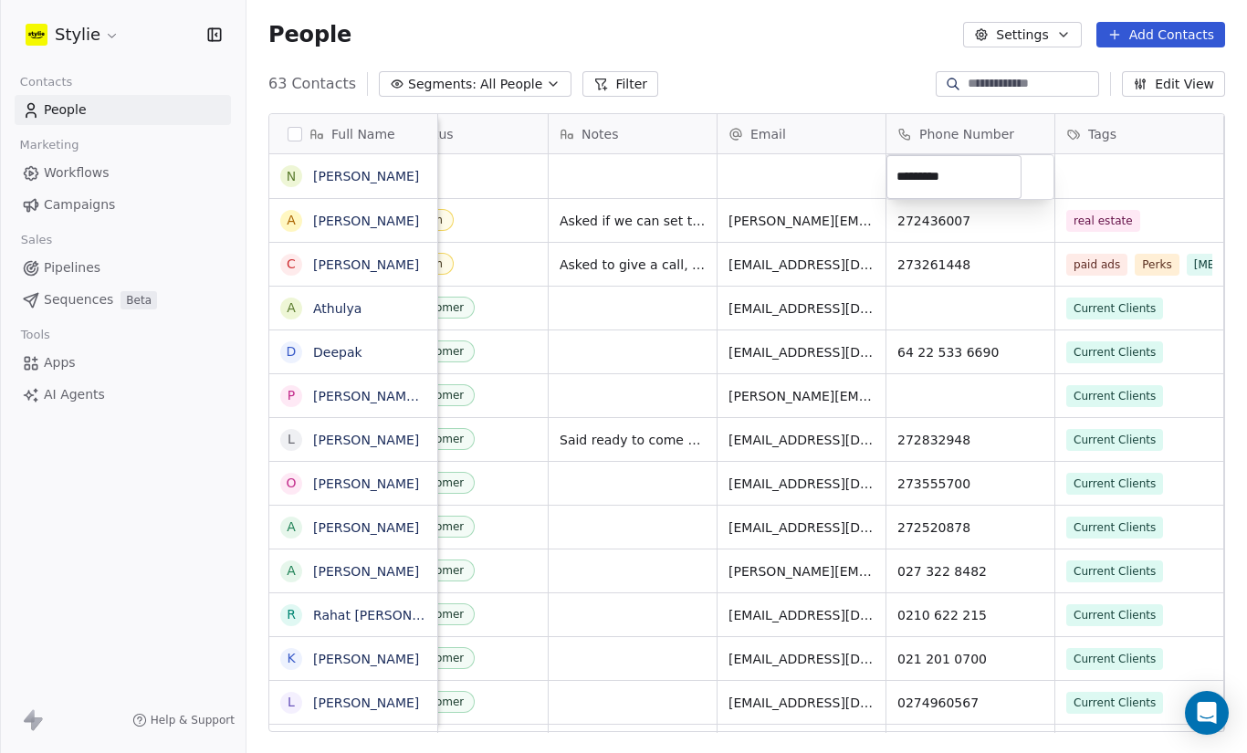
type input "*********"
click at [629, 181] on html "Stylie Contacts People Marketing Workflows Campaigns Sales Pipelines Sequences …" at bounding box center [623, 376] width 1247 height 753
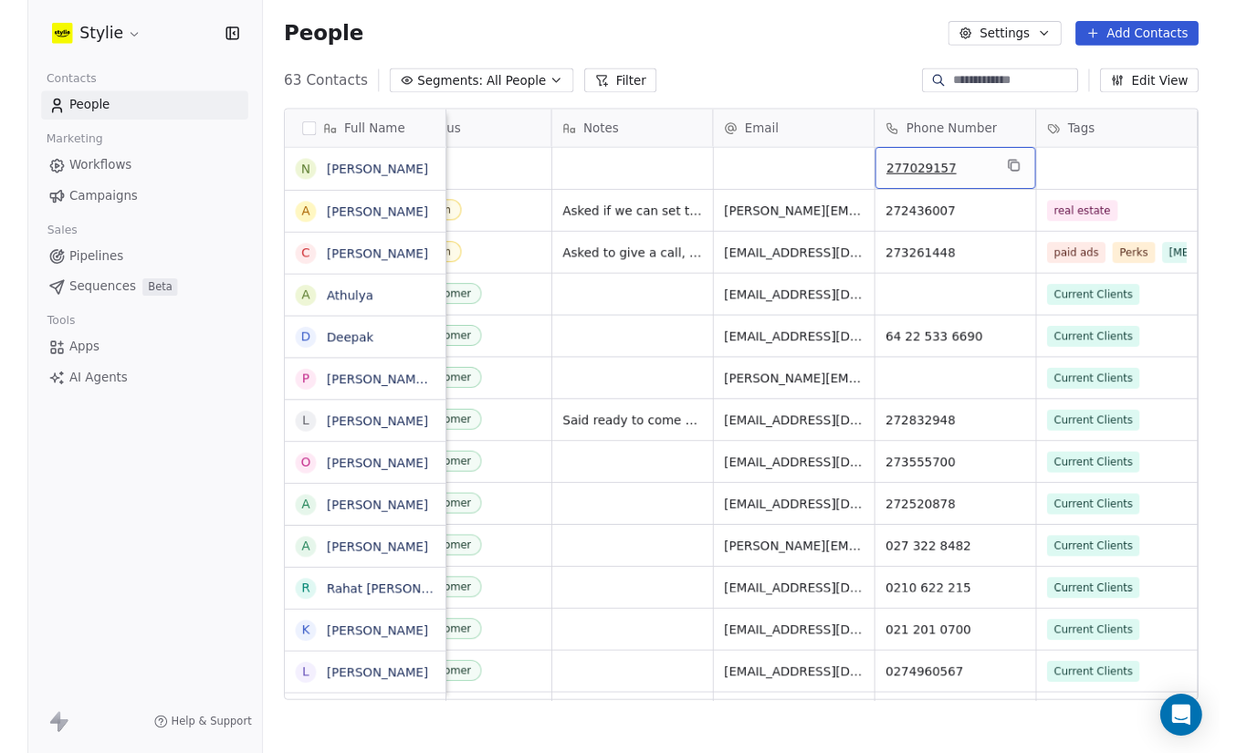
scroll to position [694, 1000]
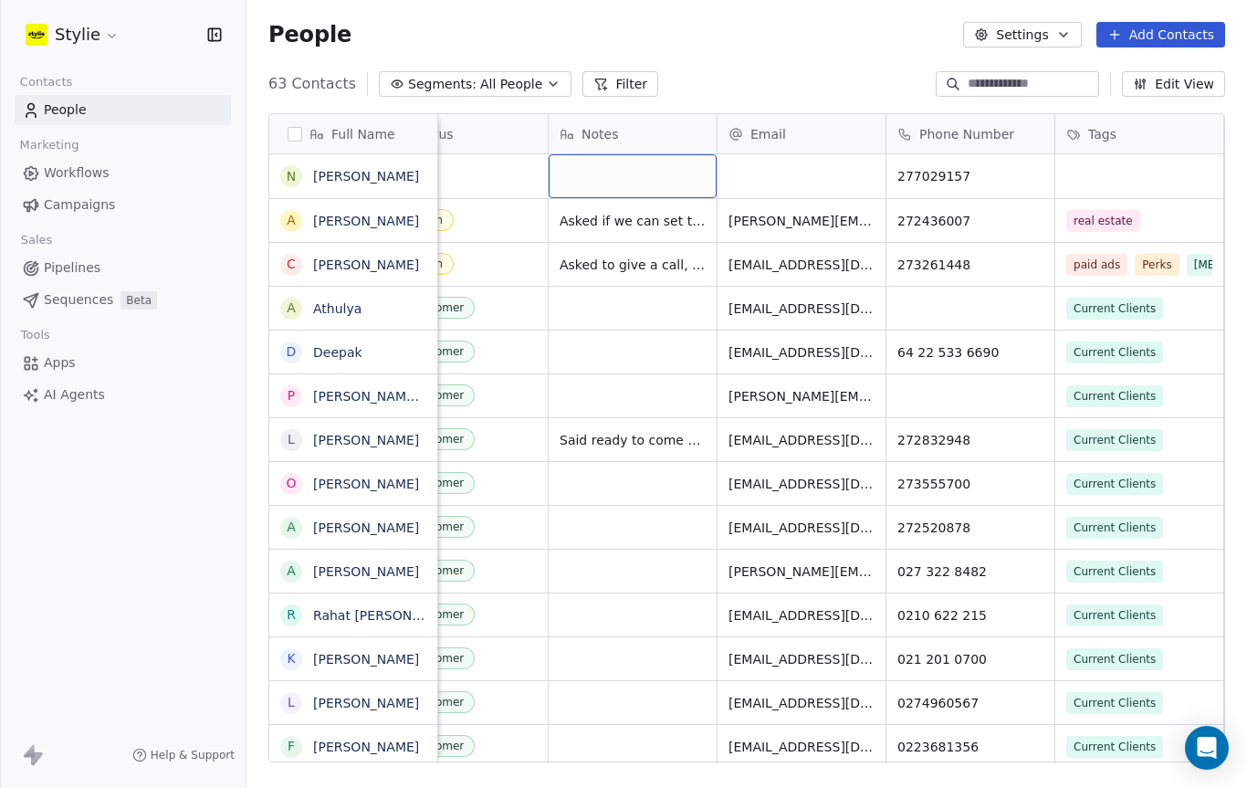
click at [616, 183] on div "grid" at bounding box center [633, 176] width 168 height 44
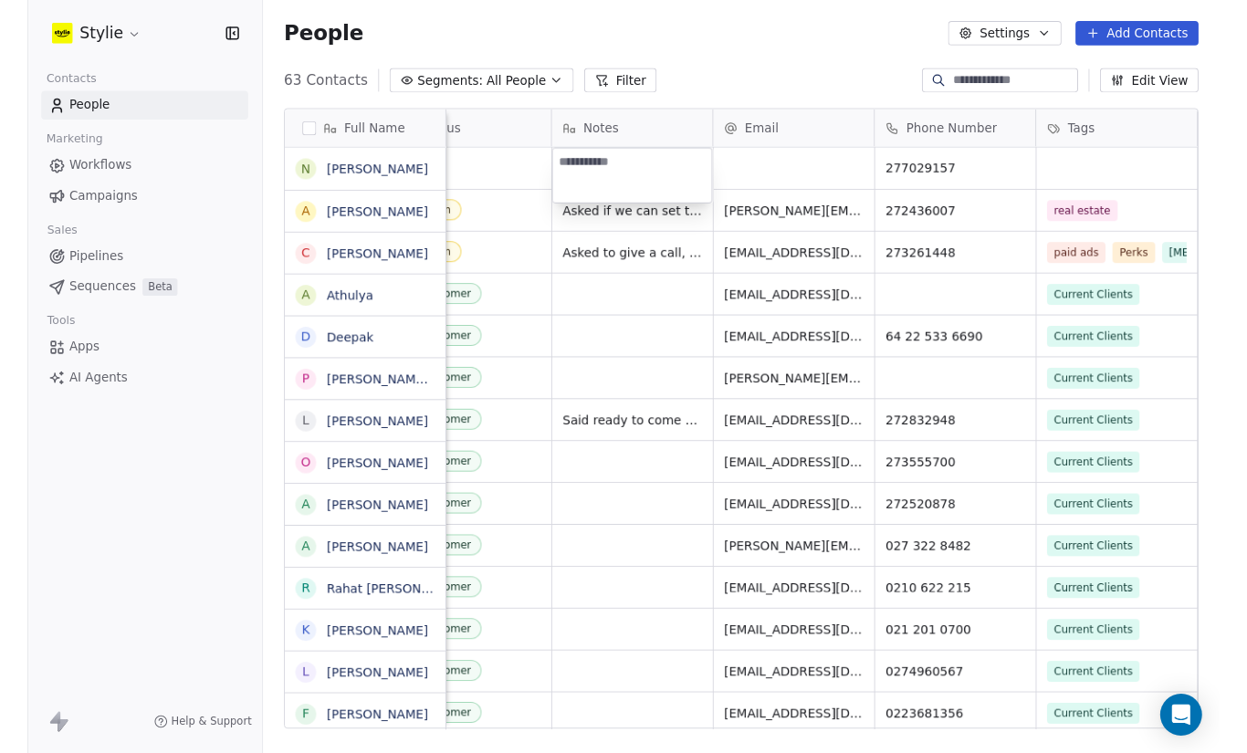
scroll to position [663, 1000]
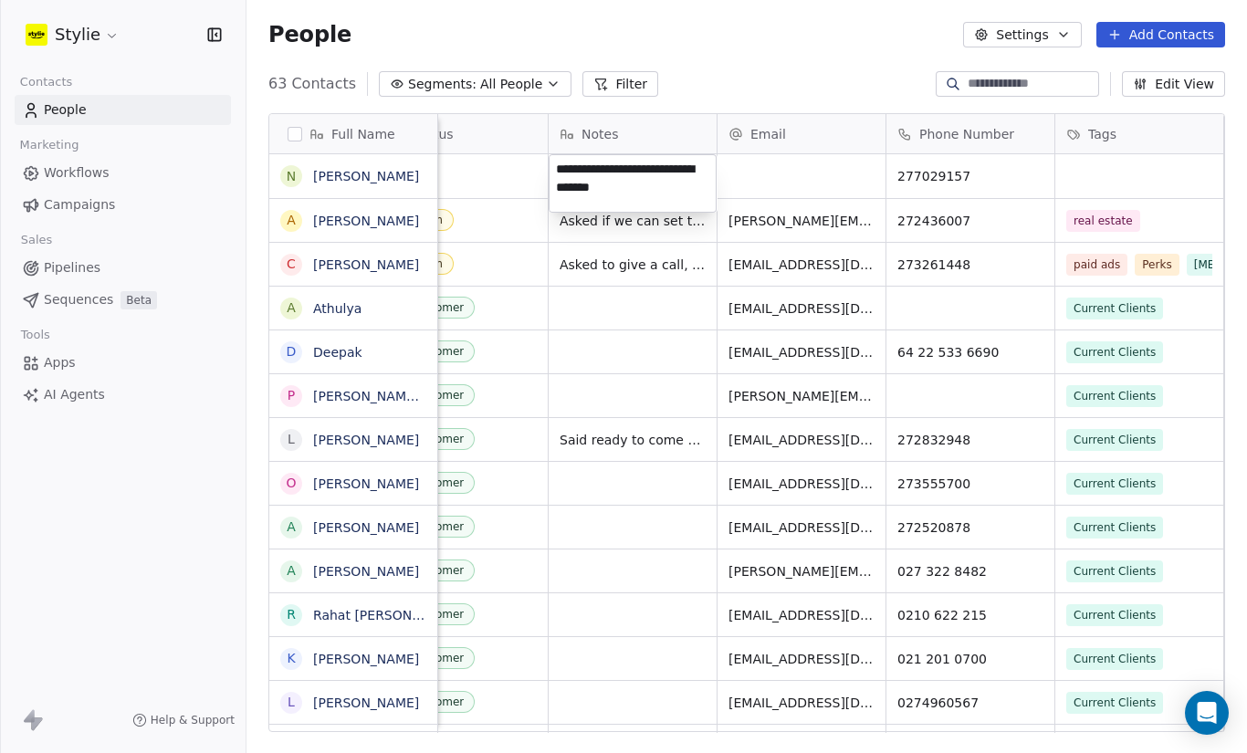
type textarea "**********"
click at [529, 185] on html "Stylie Contacts People Marketing Workflows Campaigns Sales Pipelines Sequences …" at bounding box center [623, 376] width 1247 height 753
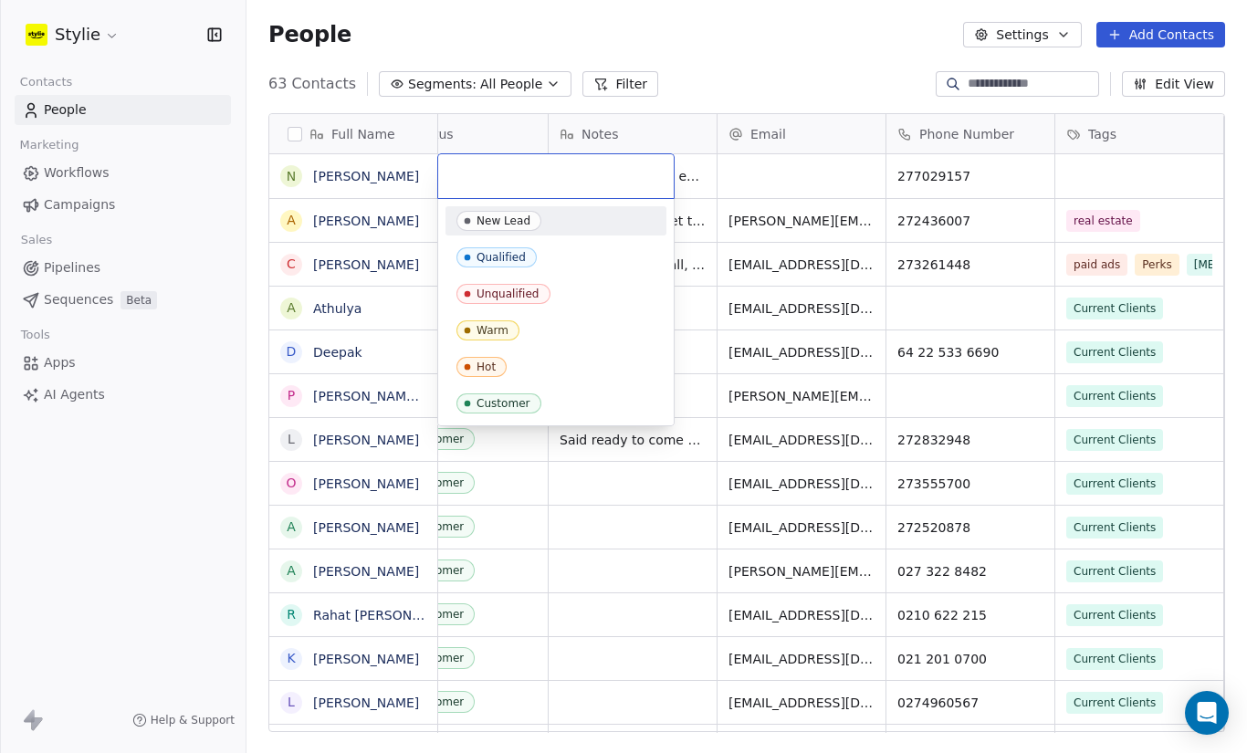
click at [492, 174] on input "text" at bounding box center [556, 176] width 214 height 20
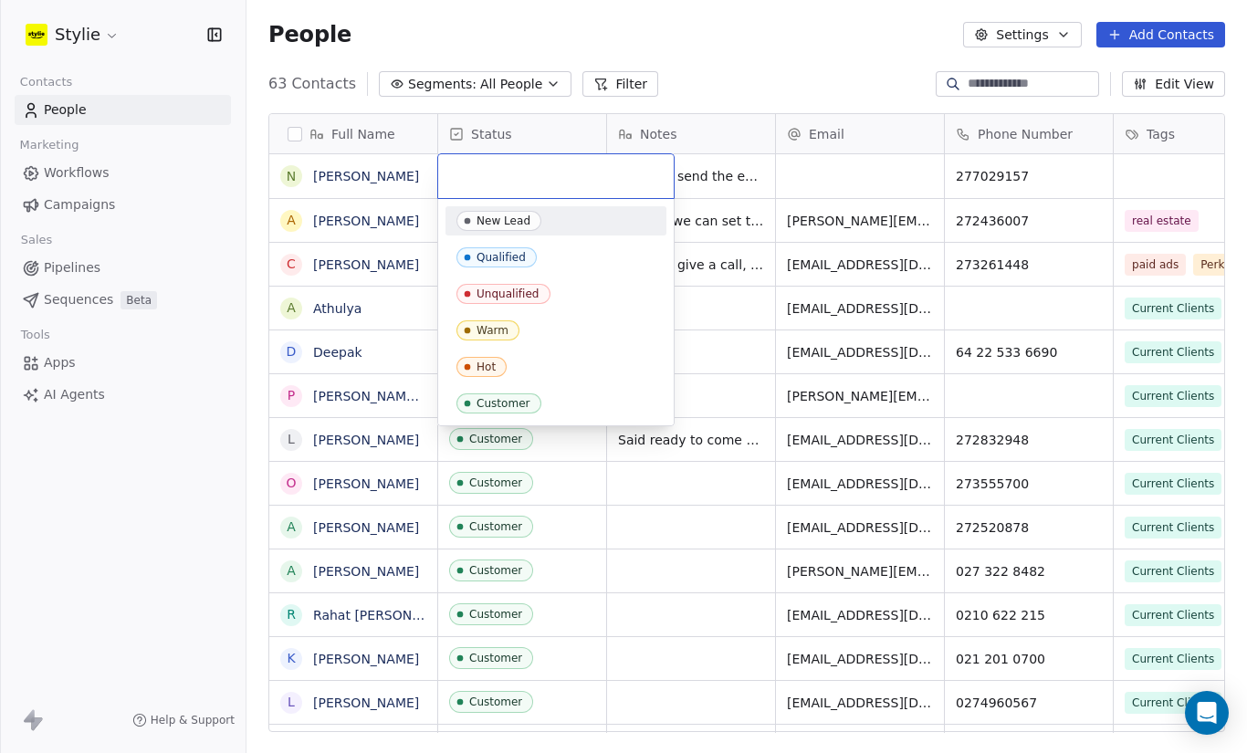
click at [499, 330] on div "Warm" at bounding box center [492, 330] width 32 height 13
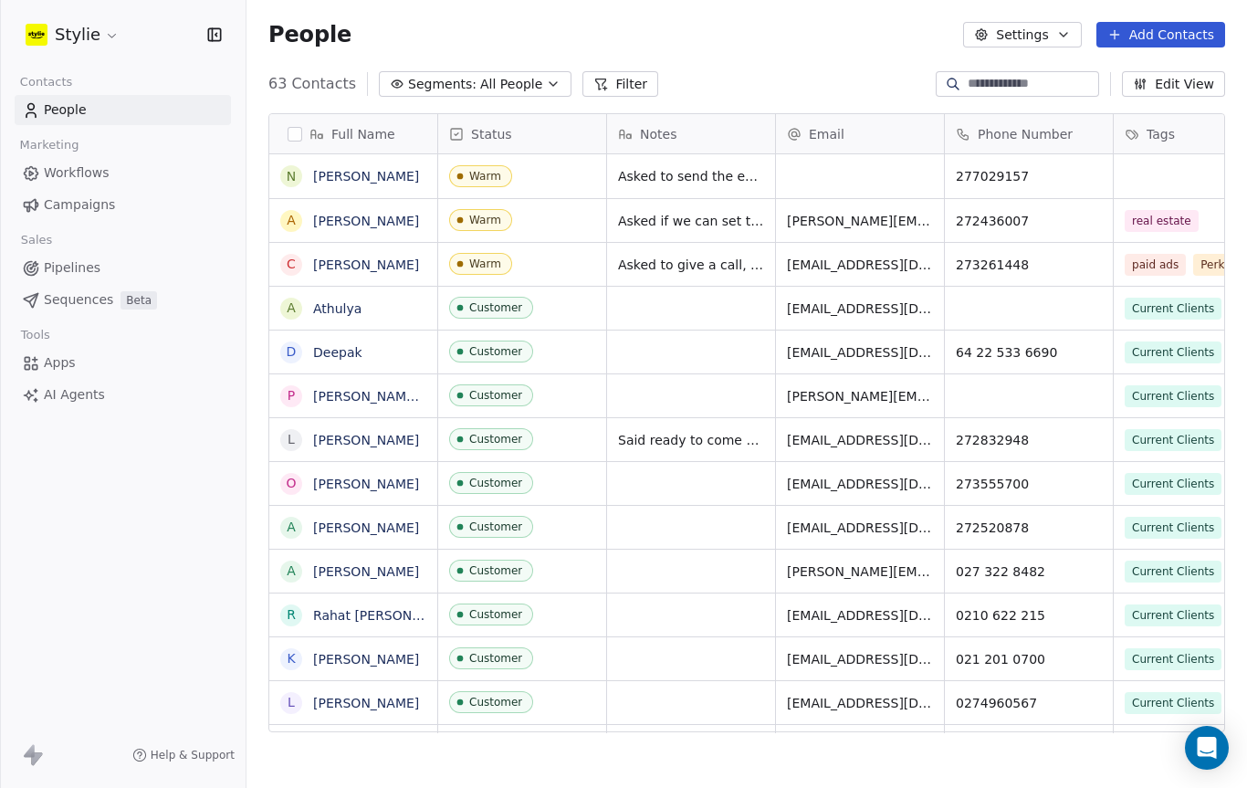
scroll to position [694, 1000]
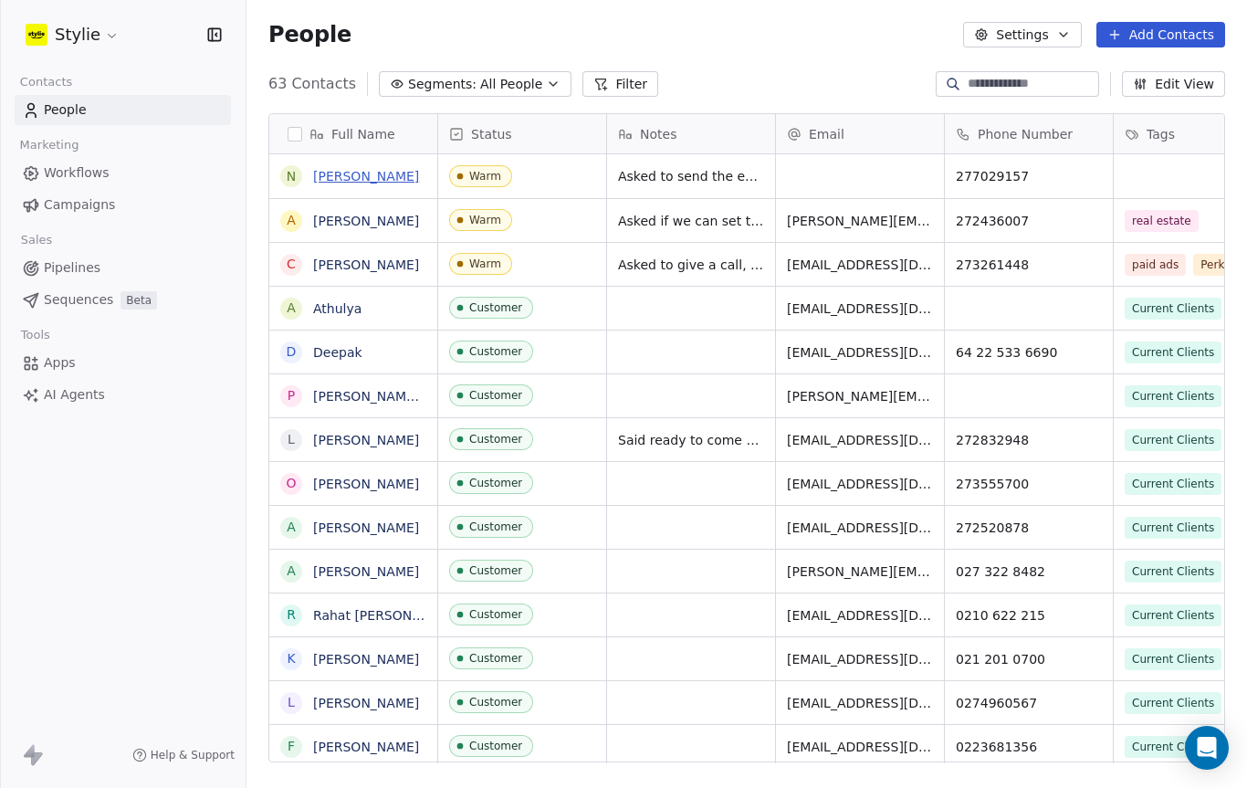
click at [361, 180] on link "Nicolette" at bounding box center [366, 176] width 106 height 15
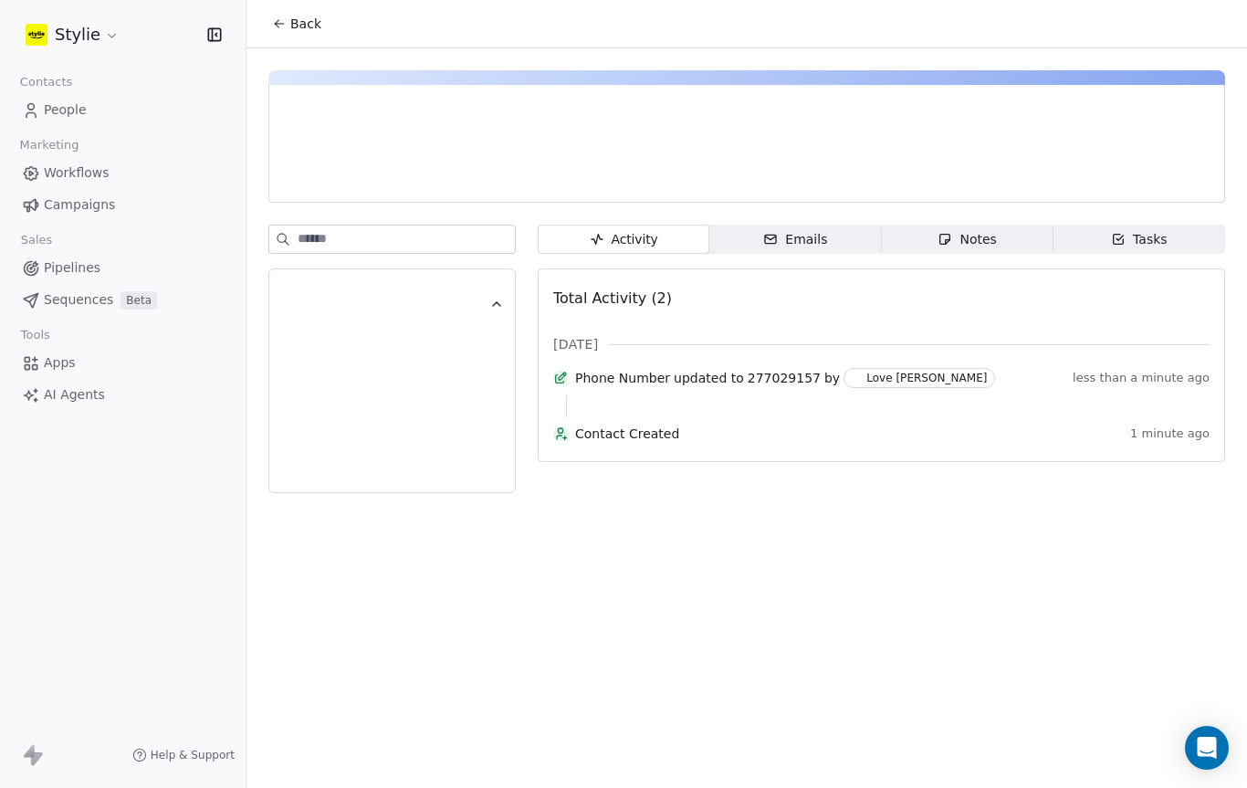
click at [1139, 241] on div "Tasks" at bounding box center [1139, 239] width 57 height 19
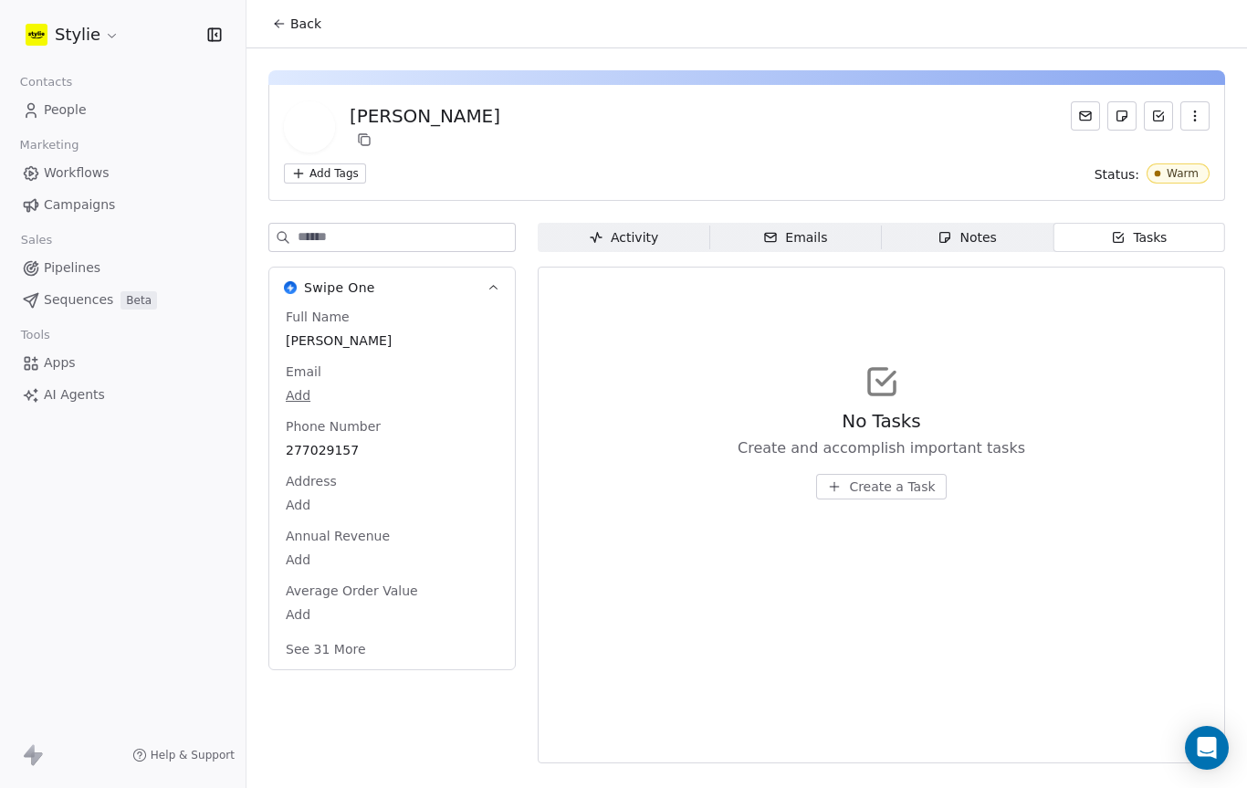
click at [913, 482] on span "Create a Task" at bounding box center [892, 486] width 86 height 18
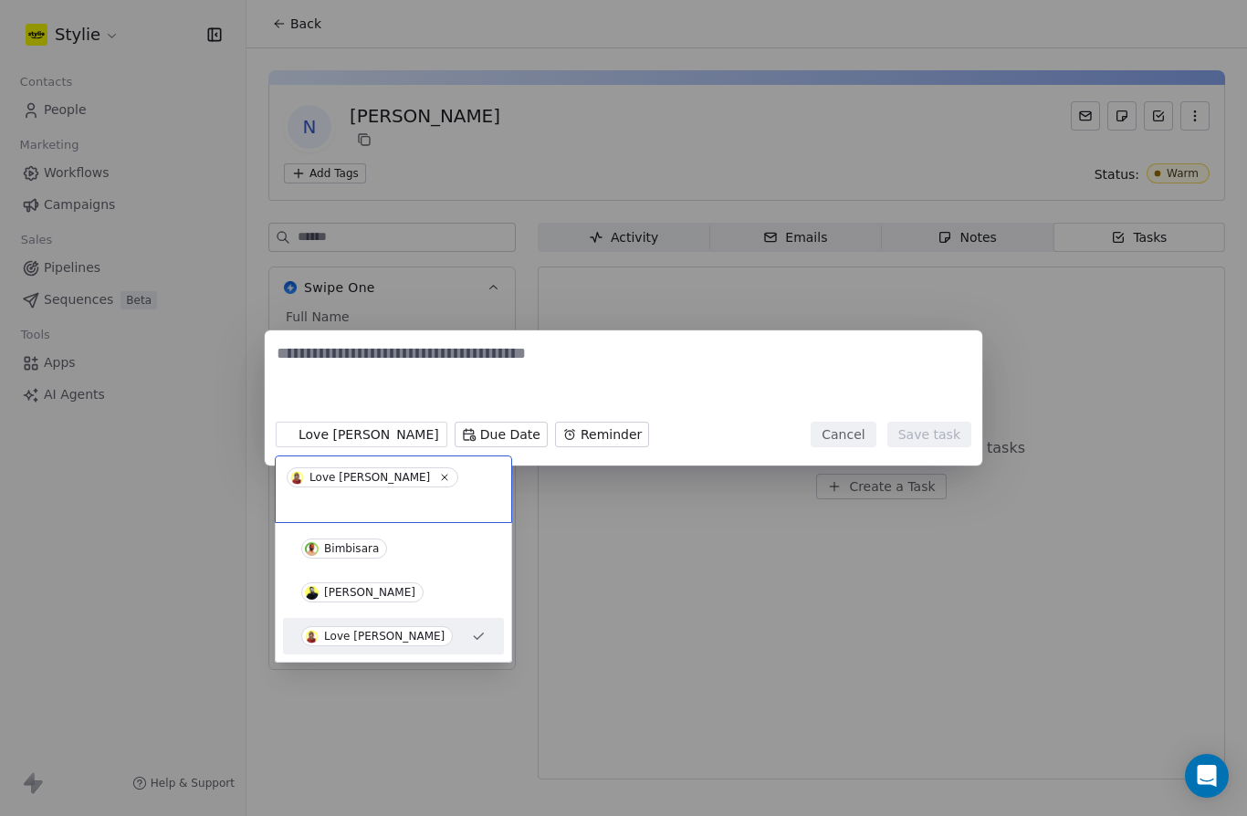
click at [372, 582] on span "[PERSON_NAME]" at bounding box center [362, 592] width 122 height 20
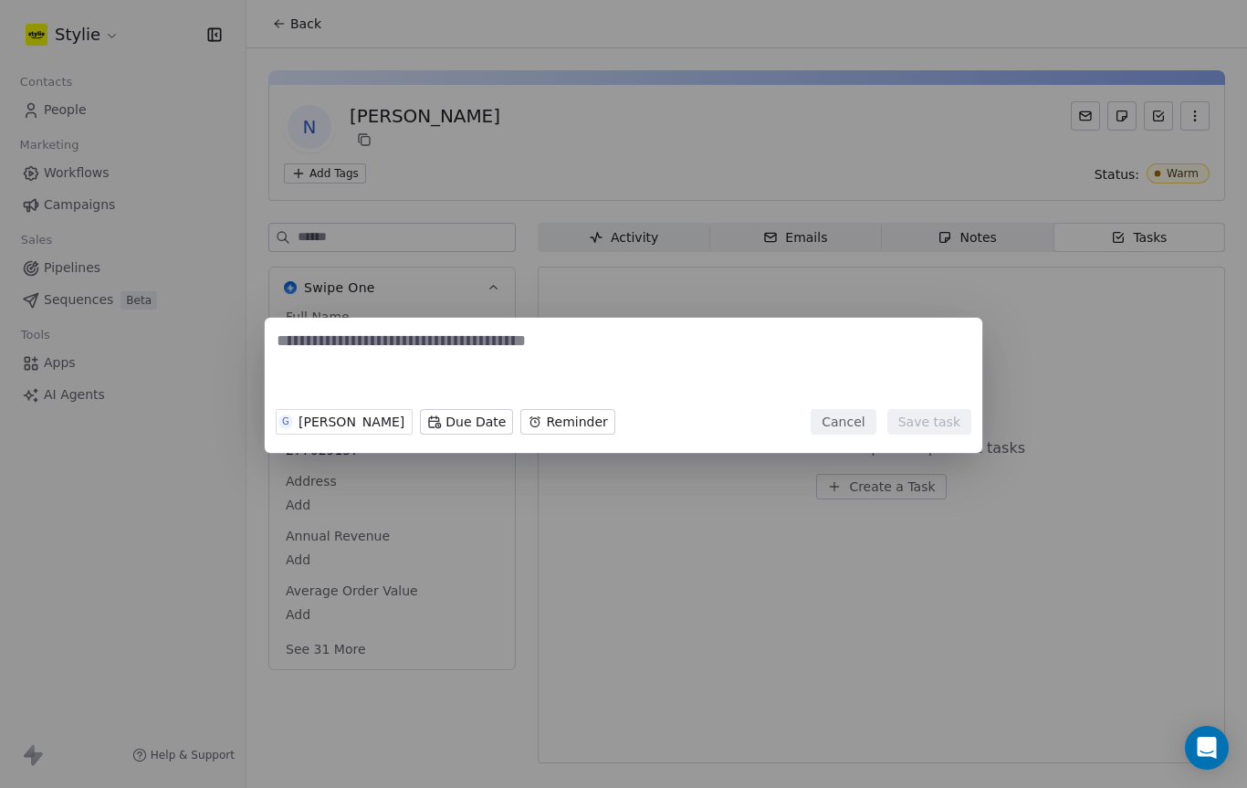
click at [436, 389] on textarea at bounding box center [624, 365] width 694 height 71
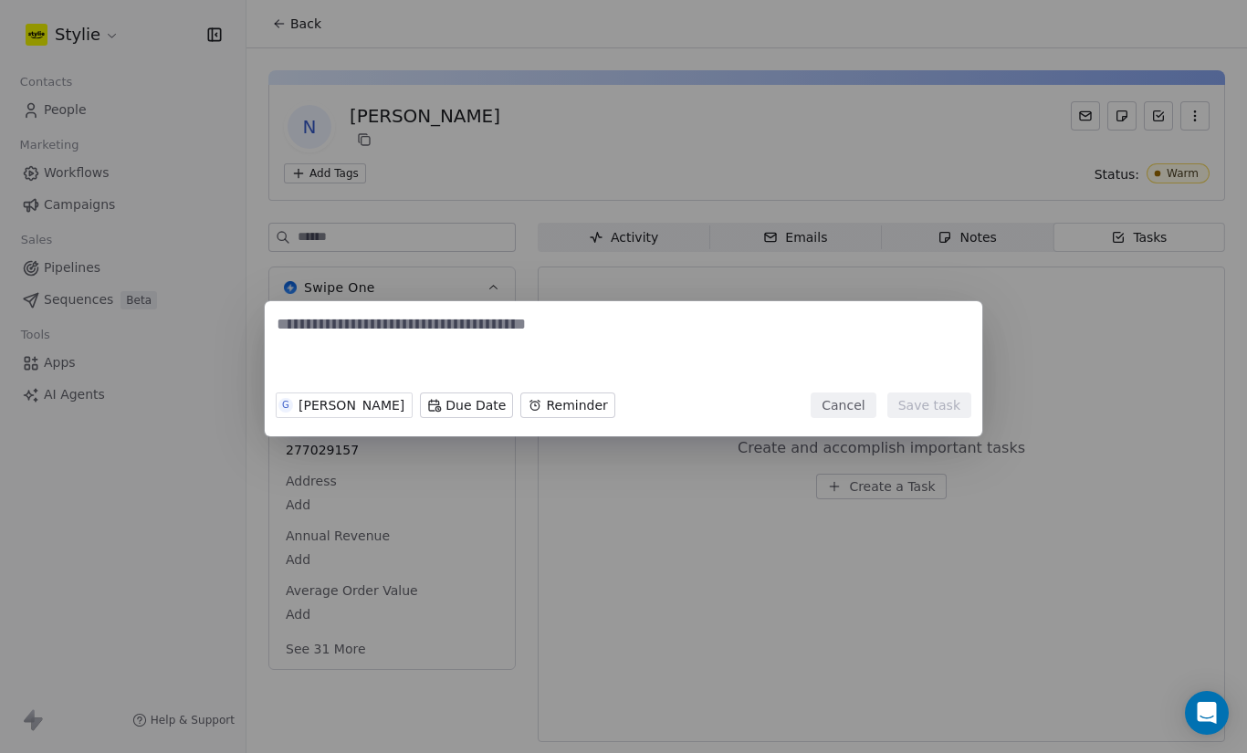
click at [534, 409] on body "Stylie Contacts People Marketing Workflows Campaigns Sales Pipelines Sequences …" at bounding box center [623, 376] width 1247 height 753
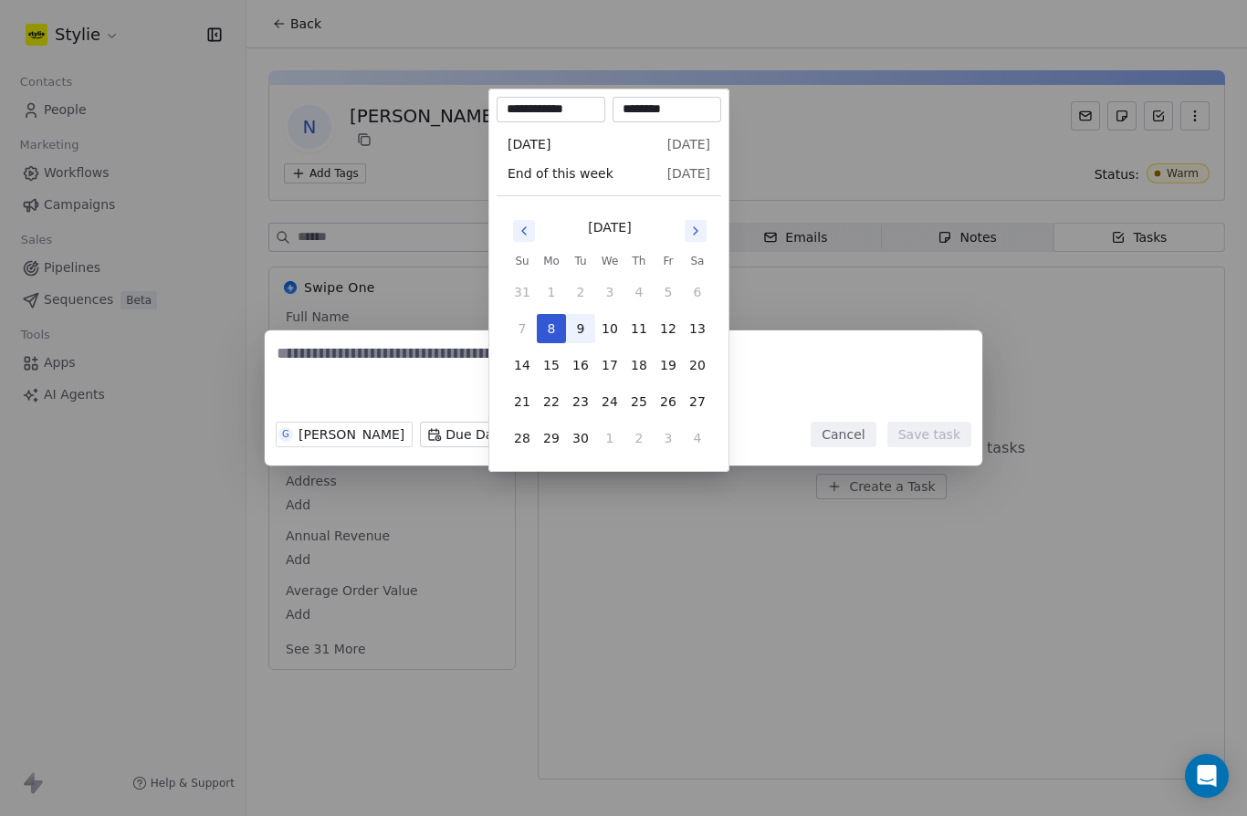
click at [581, 327] on button "9" at bounding box center [580, 328] width 29 height 29
type input "**********"
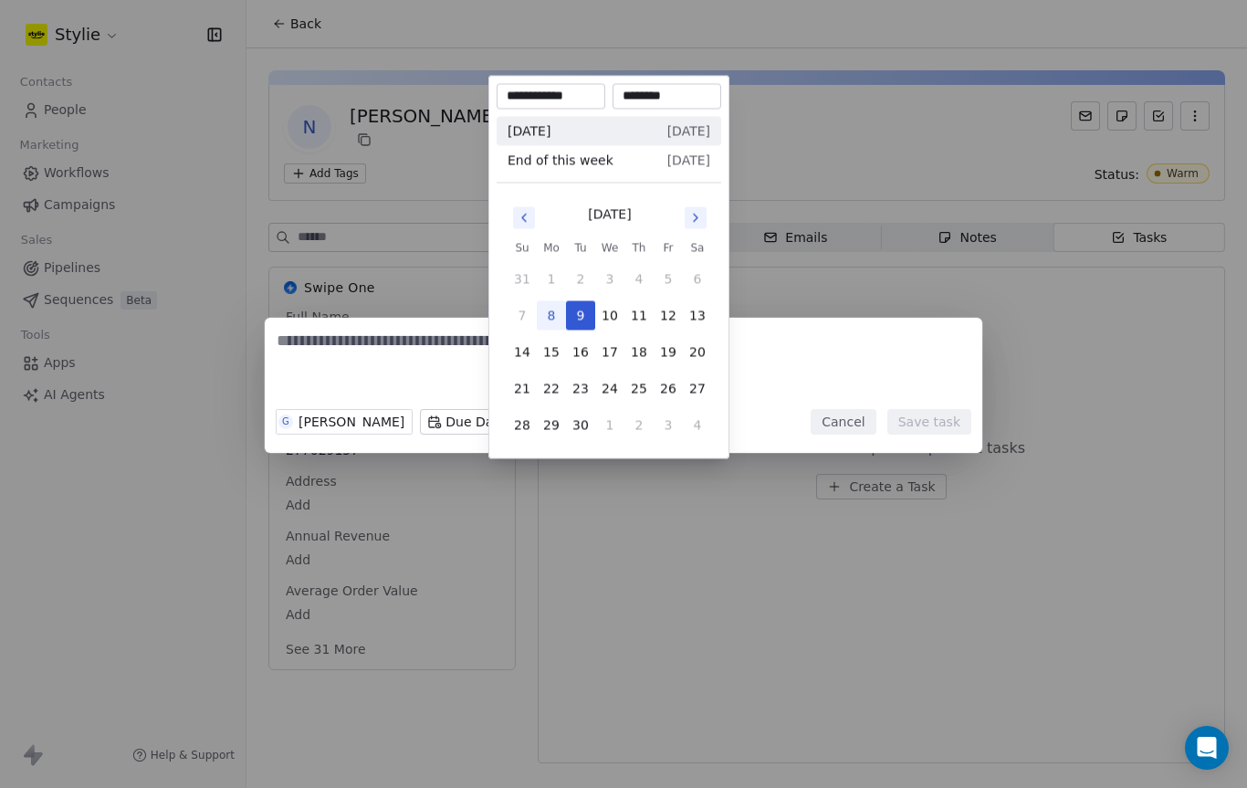
click at [440, 364] on div "G Gareth Fleck Due Date Reminder Cancel Save task" at bounding box center [623, 394] width 1247 height 212
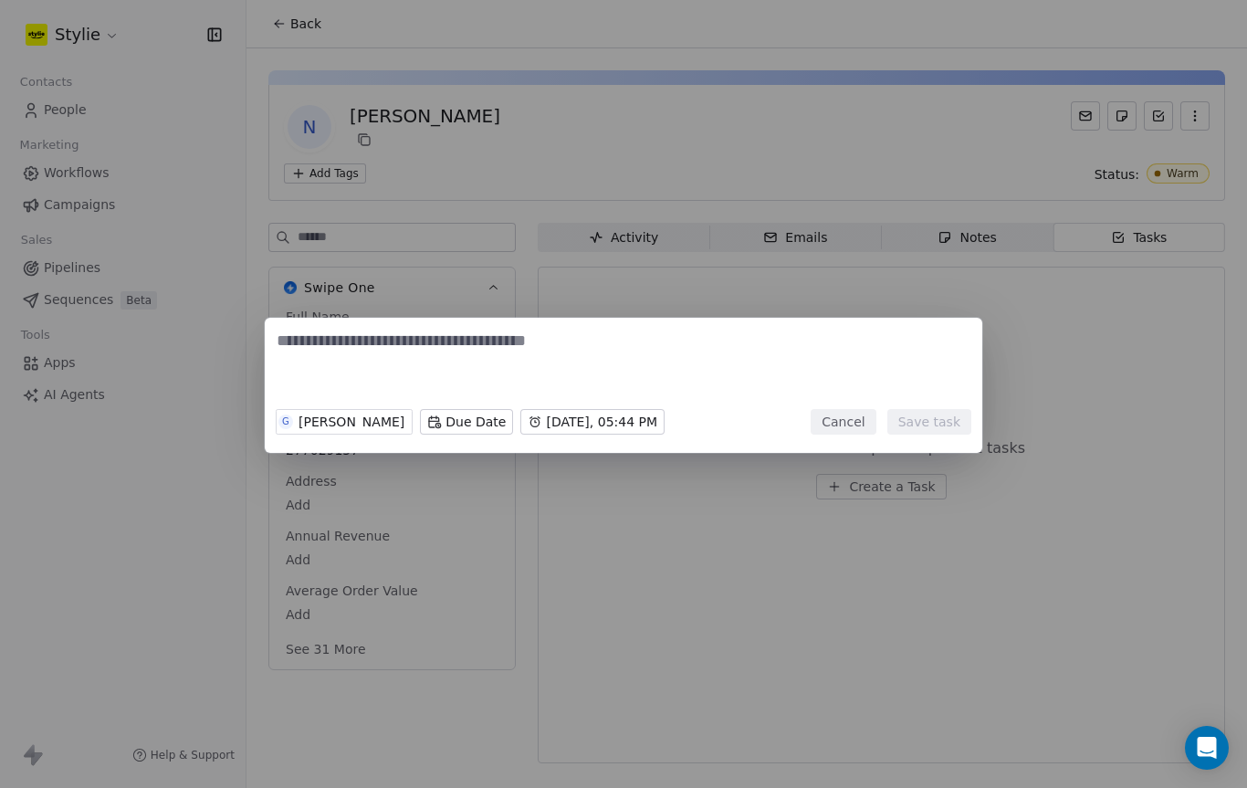
click at [416, 361] on textarea at bounding box center [624, 365] width 694 height 71
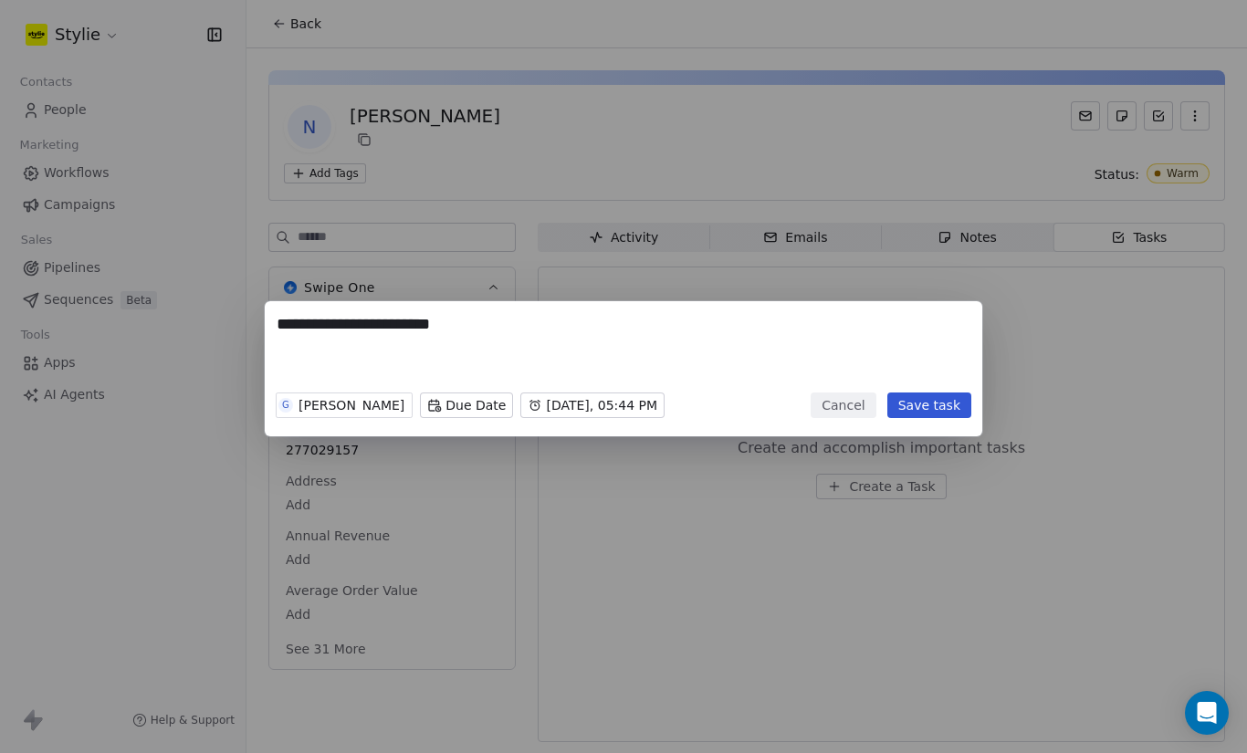
type textarea "**********"
click at [932, 401] on button "Save task" at bounding box center [929, 406] width 84 height 26
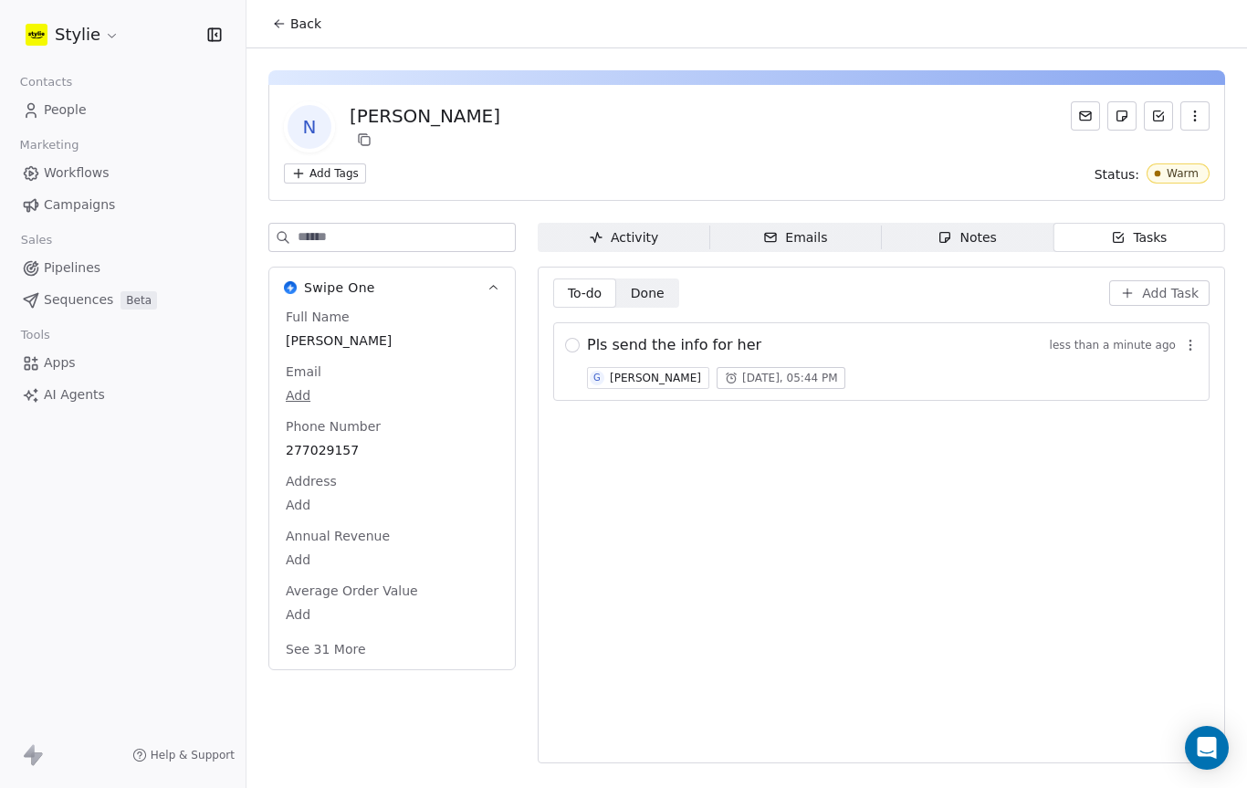
click at [77, 104] on span "People" at bounding box center [65, 109] width 43 height 19
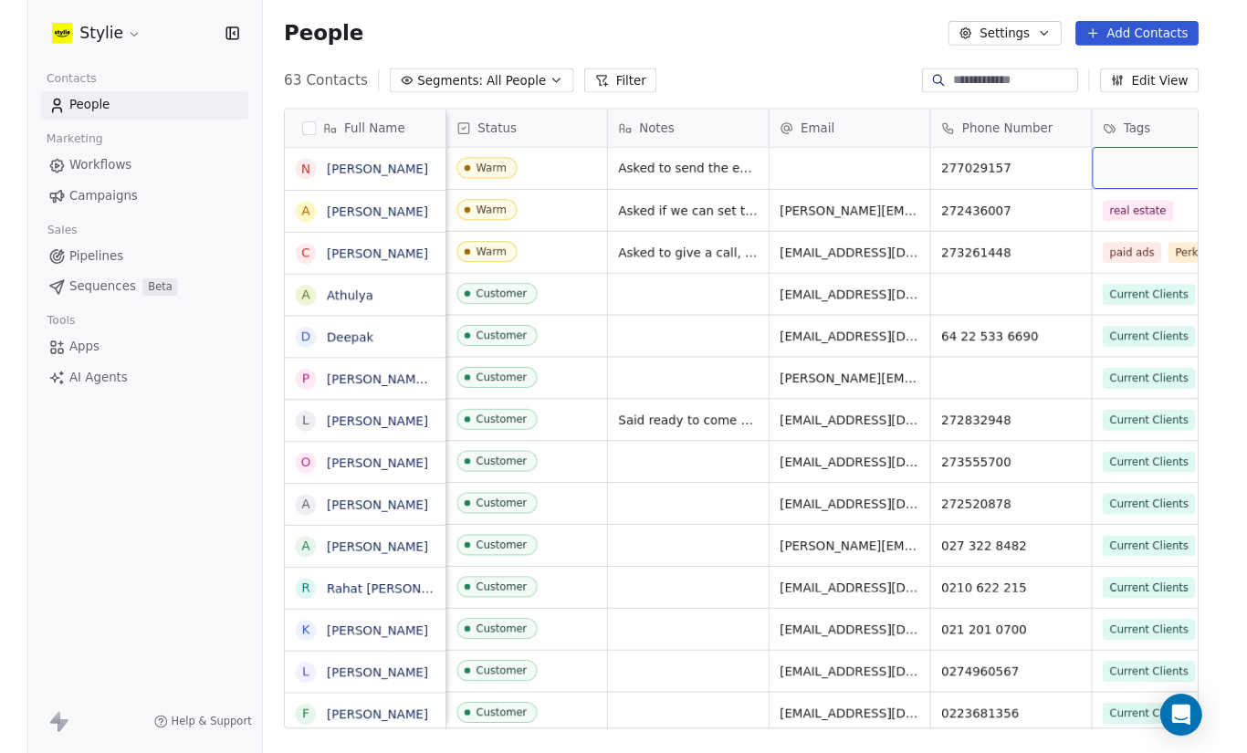
scroll to position [0, 58]
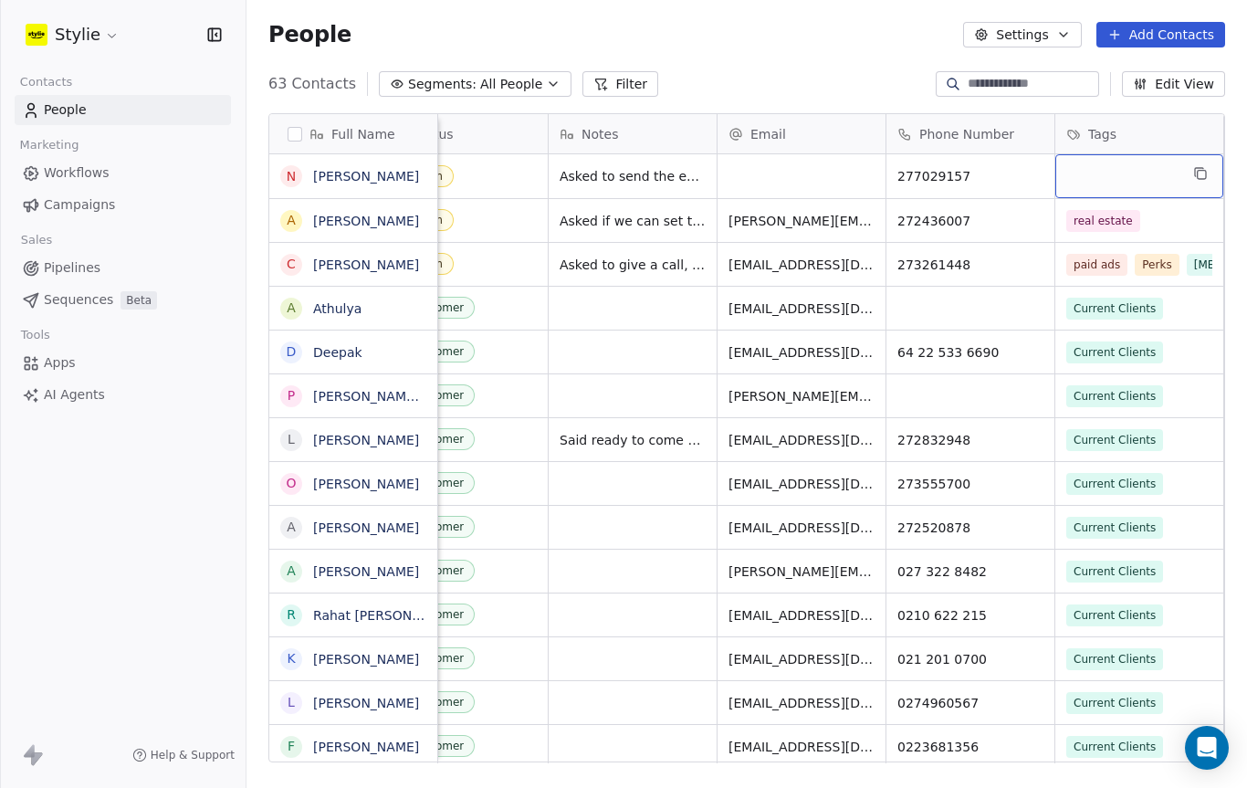
click at [1130, 182] on div "grid" at bounding box center [1139, 176] width 168 height 44
click at [1091, 185] on div "grid" at bounding box center [1139, 176] width 168 height 44
click at [1147, 167] on div "grid" at bounding box center [1139, 176] width 168 height 44
click at [1171, 164] on div "grid" at bounding box center [1139, 176] width 168 height 44
click at [1152, 174] on div "grid" at bounding box center [1139, 176] width 168 height 44
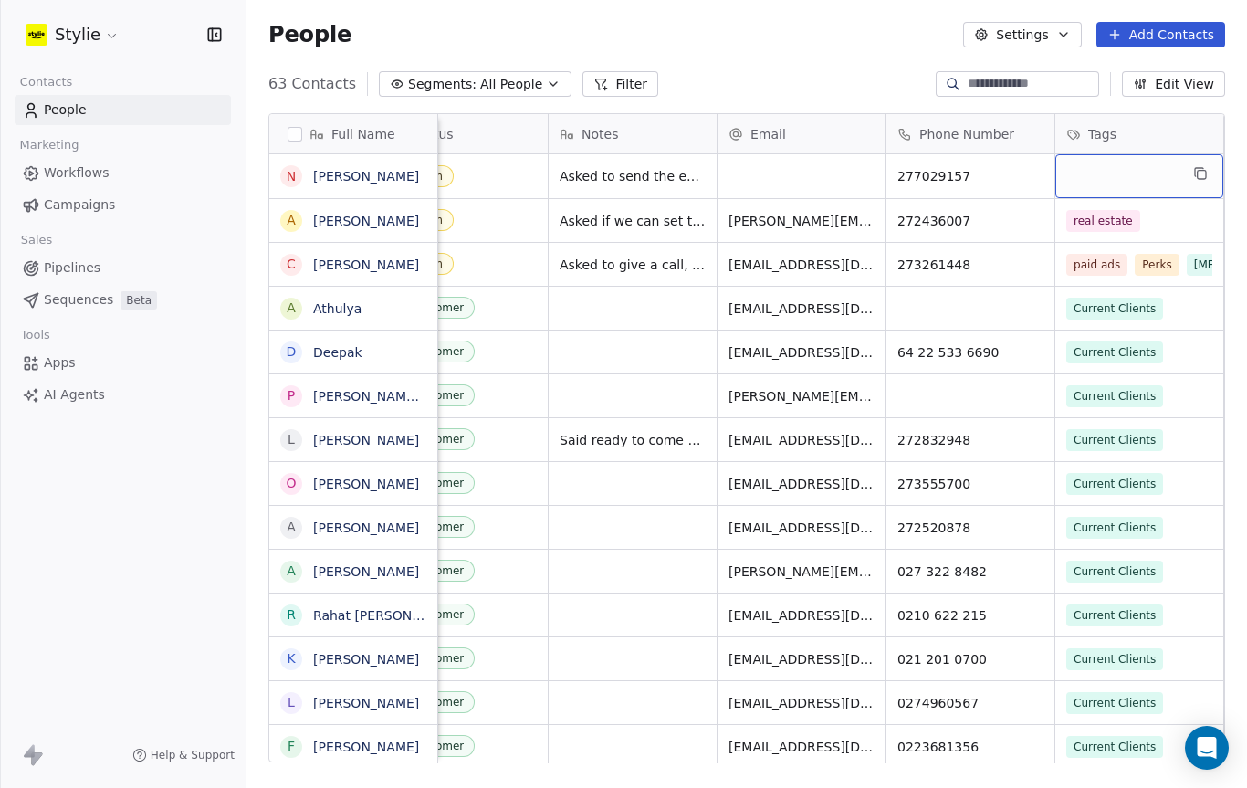
click at [1209, 168] on button "grid" at bounding box center [1200, 173] width 22 height 22
click at [1099, 194] on div "grid" at bounding box center [1139, 176] width 168 height 44
click at [1098, 194] on div "grid" at bounding box center [1139, 176] width 168 height 44
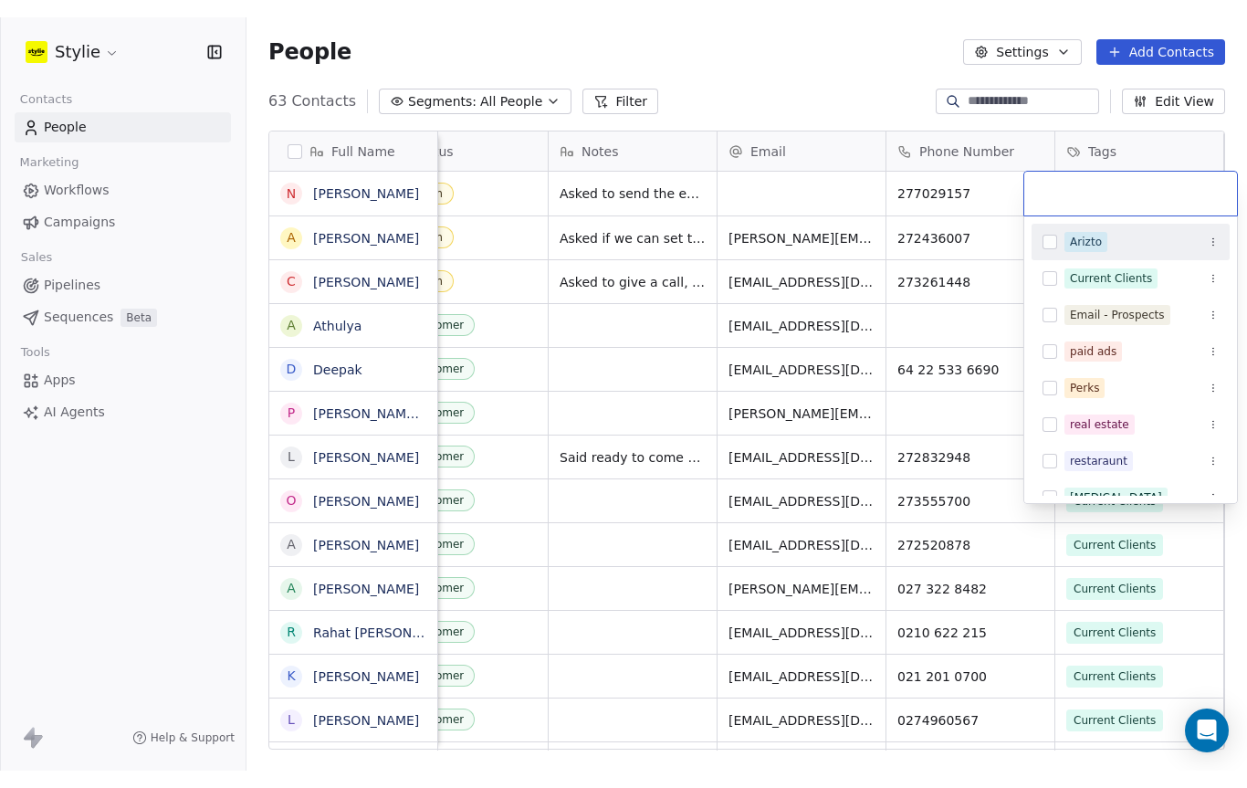
scroll to position [663, 1000]
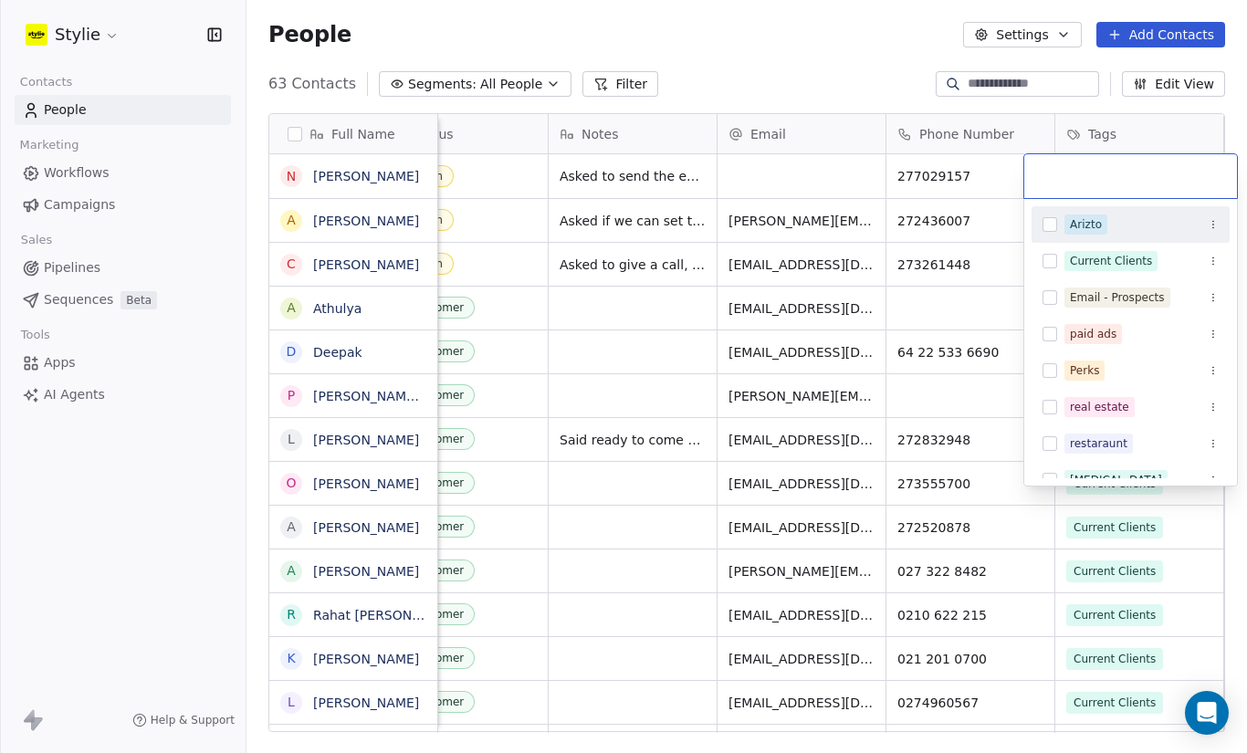
click at [1115, 406] on div "real estate" at bounding box center [1099, 407] width 59 height 16
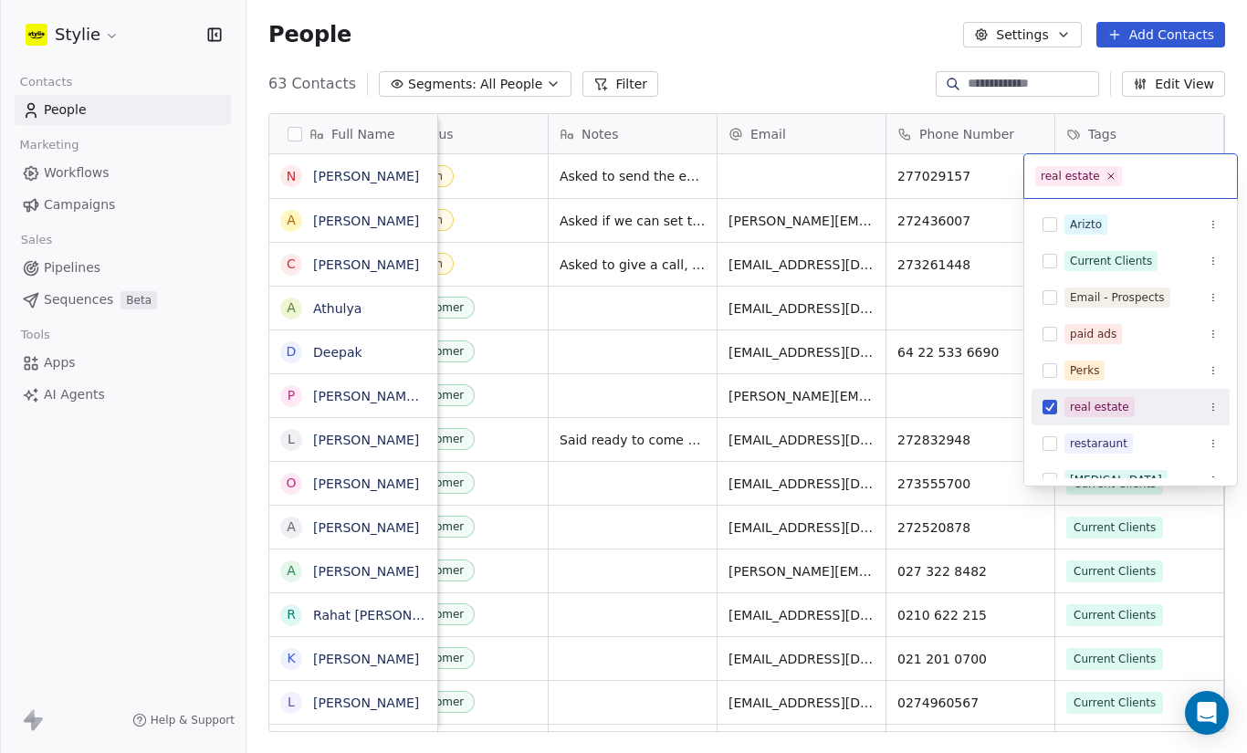
click at [759, 49] on html "Stylie Contacts People Marketing Workflows Campaigns Sales Pipelines Sequences …" at bounding box center [623, 376] width 1247 height 753
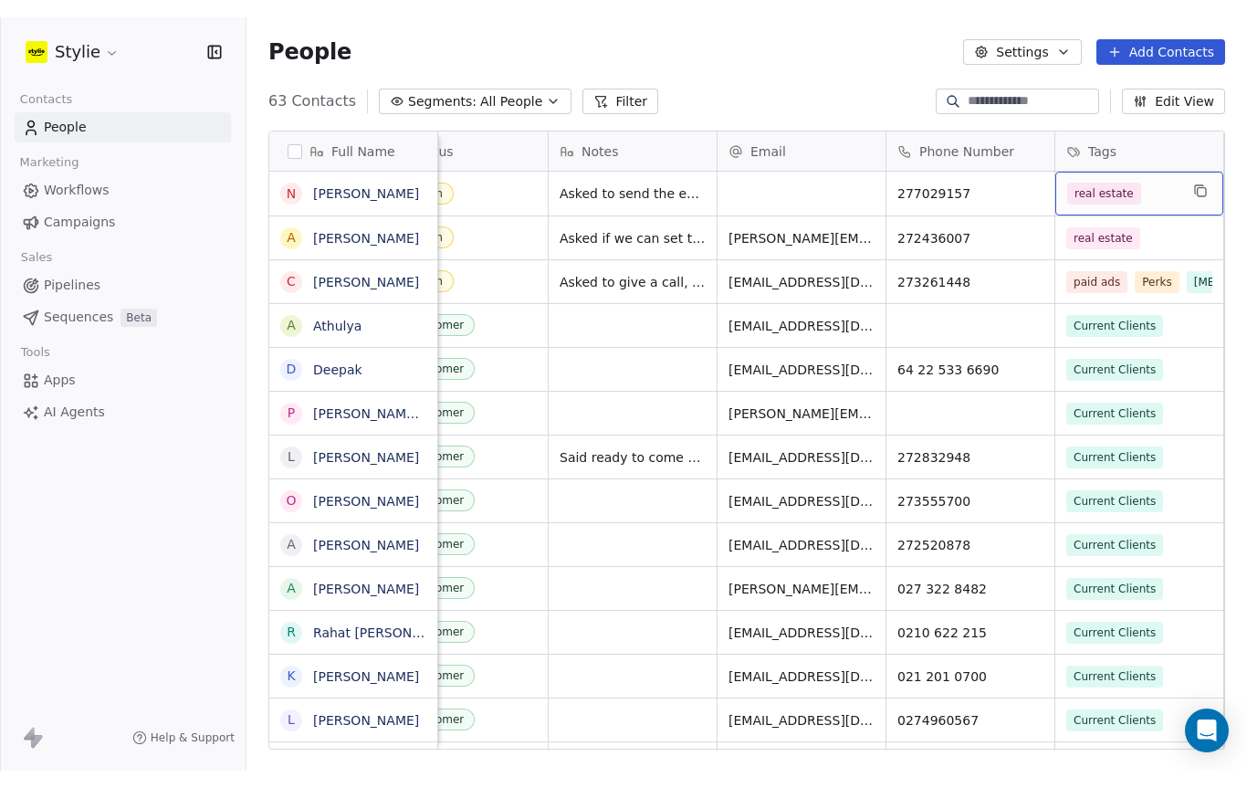
scroll to position [694, 1000]
